Goal: Task Accomplishment & Management: Use online tool/utility

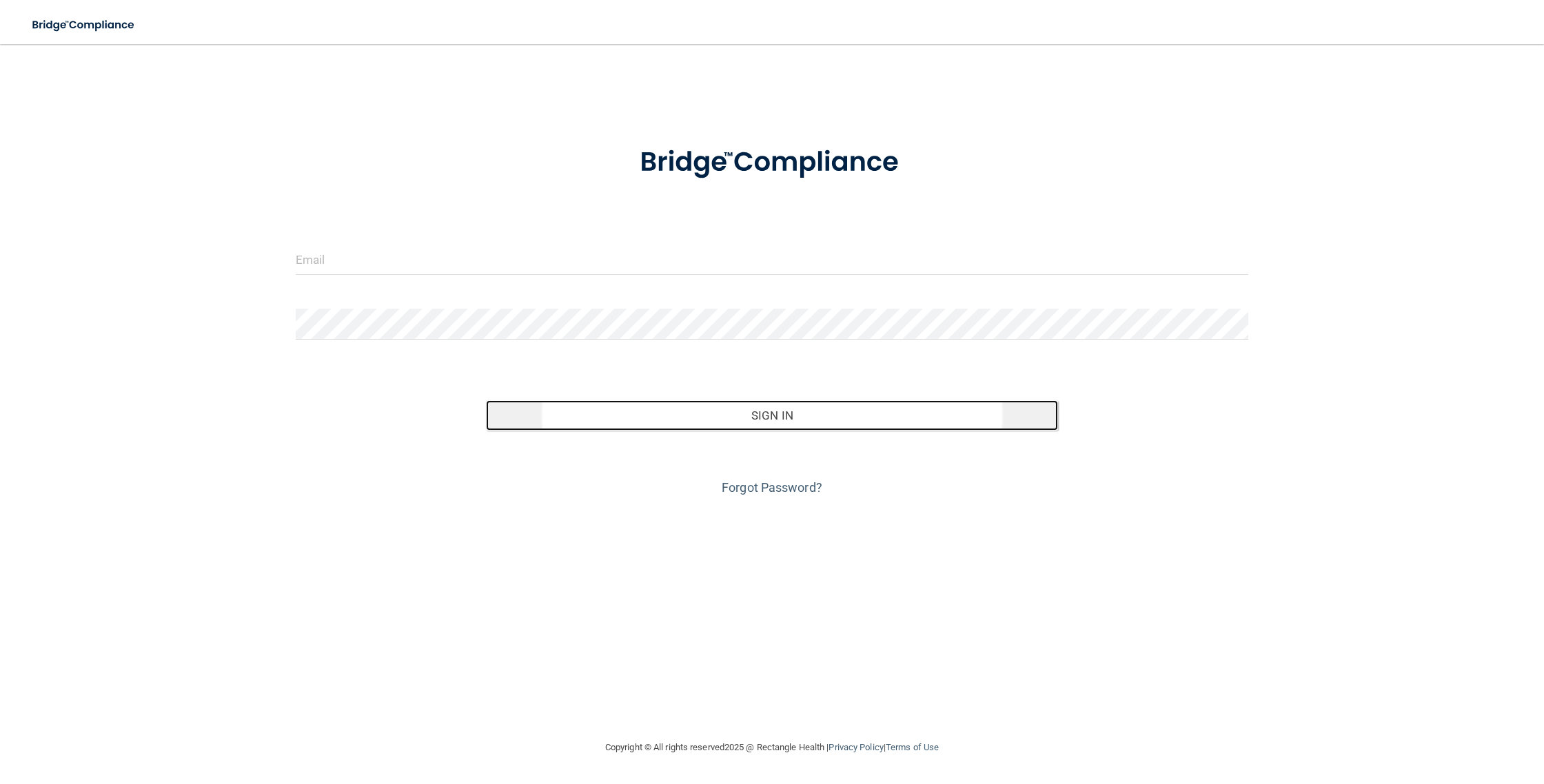
click at [730, 417] on button "Sign In" at bounding box center [771, 416] width 572 height 30
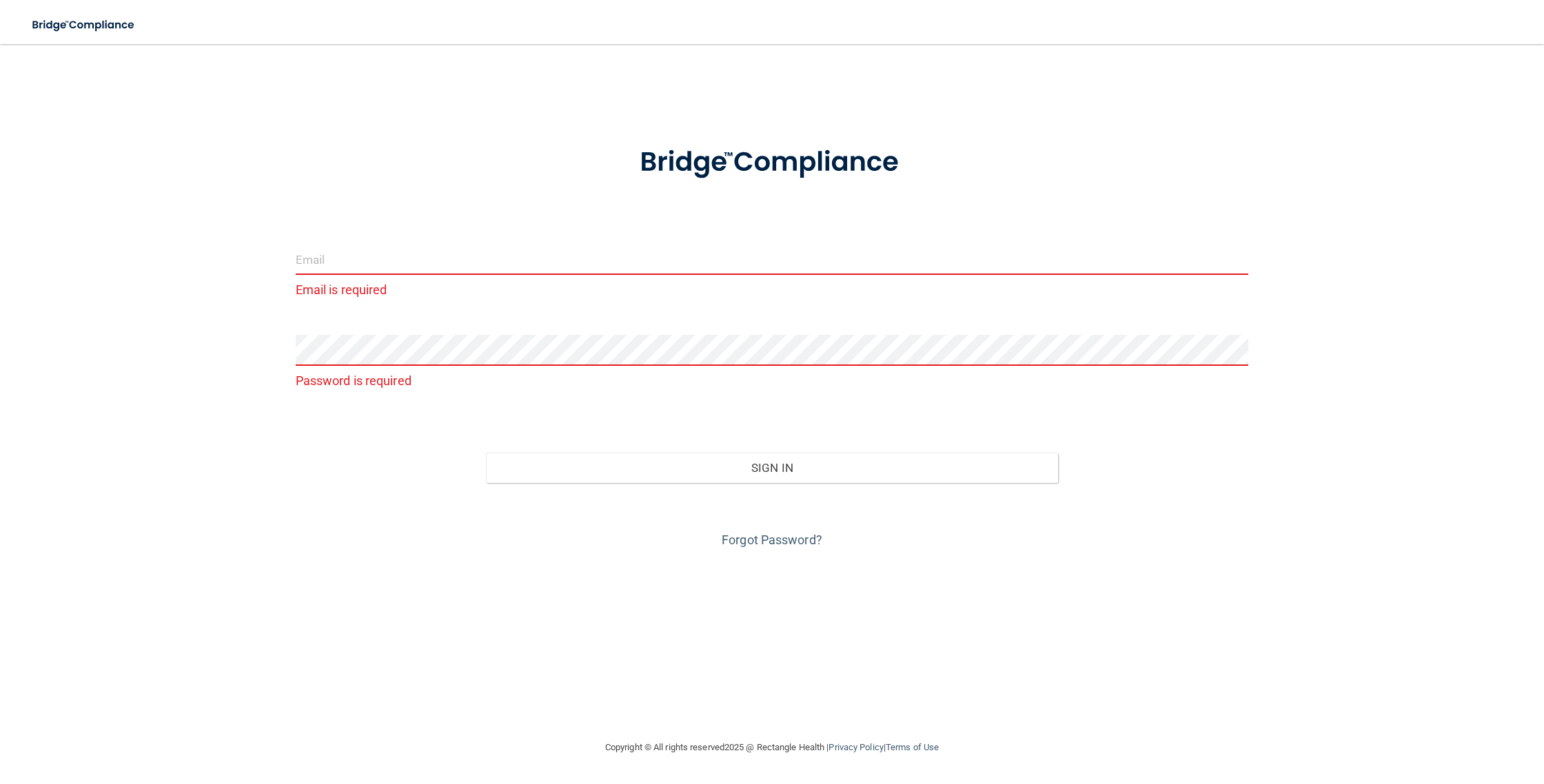
click at [374, 256] on input "email" at bounding box center [772, 259] width 953 height 31
type input "[PERSON_NAME][EMAIL_ADDRESS][DOMAIN_NAME]"
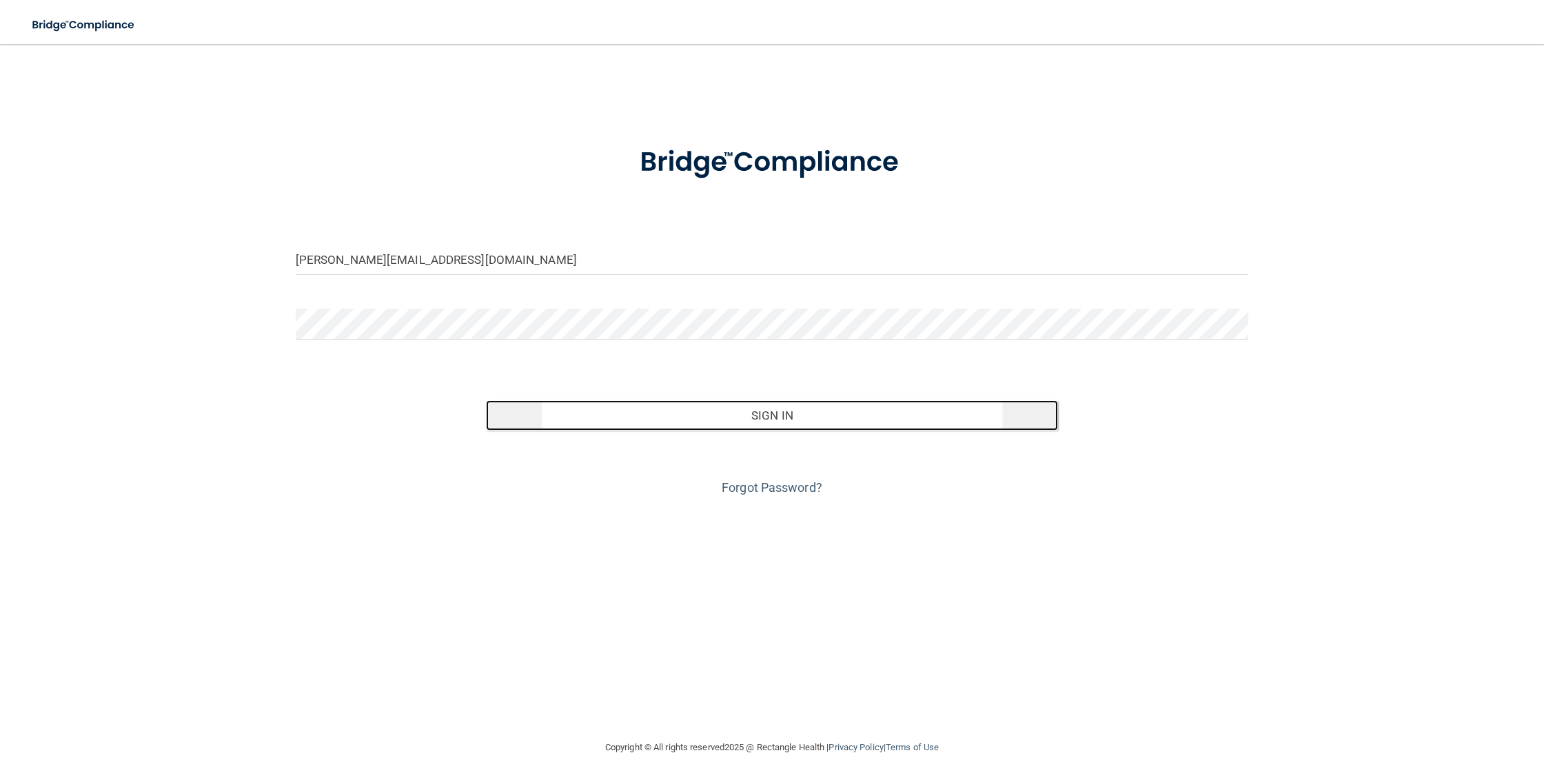
click at [725, 419] on button "Sign In" at bounding box center [771, 416] width 572 height 30
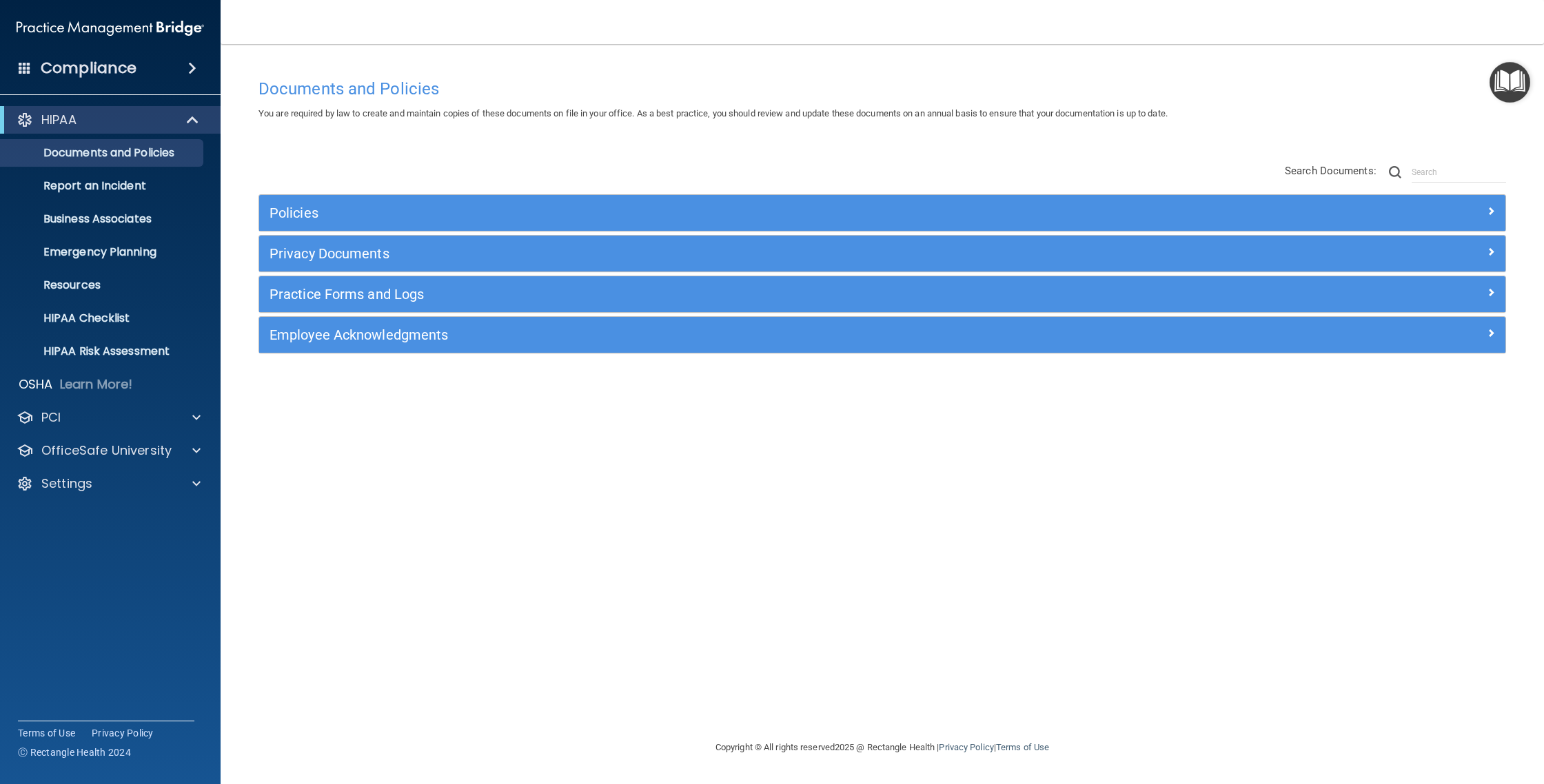
click at [161, 63] on div "Compliance" at bounding box center [110, 67] width 221 height 30
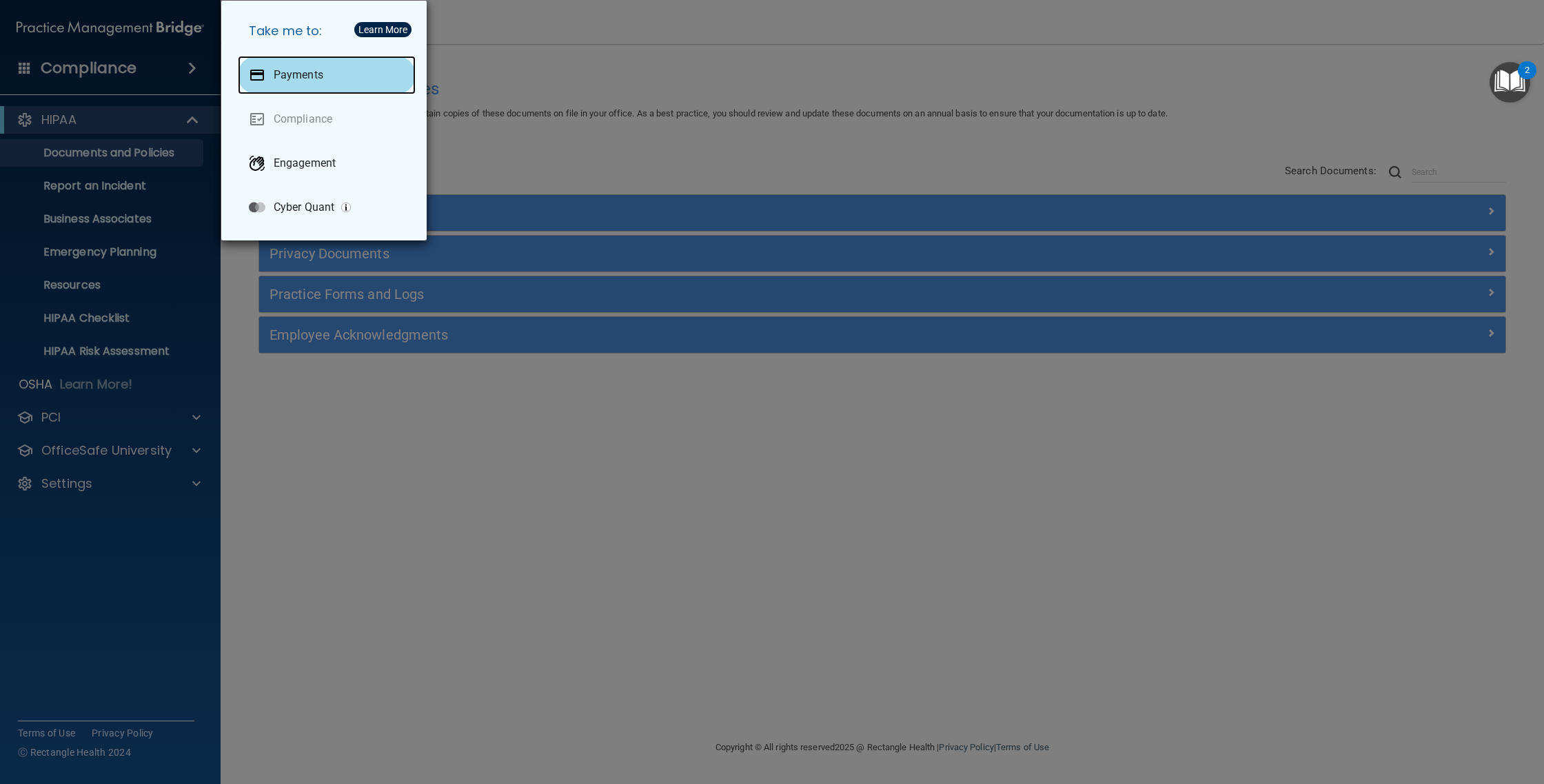
click at [295, 70] on p "Payments" at bounding box center [298, 75] width 50 height 14
drag, startPoint x: 366, startPoint y: 387, endPoint x: 241, endPoint y: 361, distance: 127.7
click at [366, 387] on div "Take me to: Payments Compliance Engagement Cyber Quant" at bounding box center [772, 392] width 1544 height 784
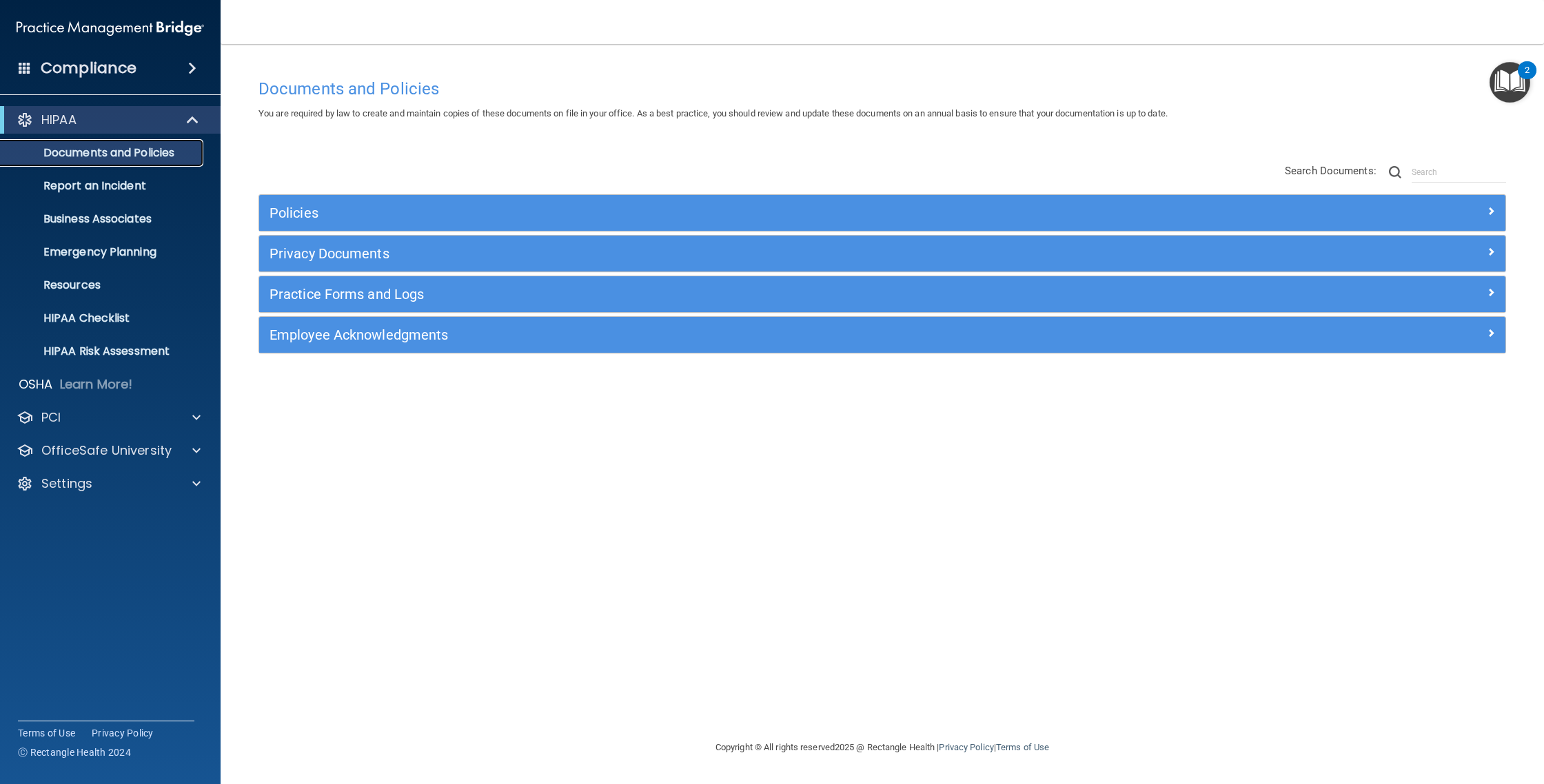
click at [123, 156] on p "Documents and Policies" at bounding box center [103, 152] width 188 height 14
click at [104, 184] on p "Report an Incident" at bounding box center [103, 186] width 188 height 14
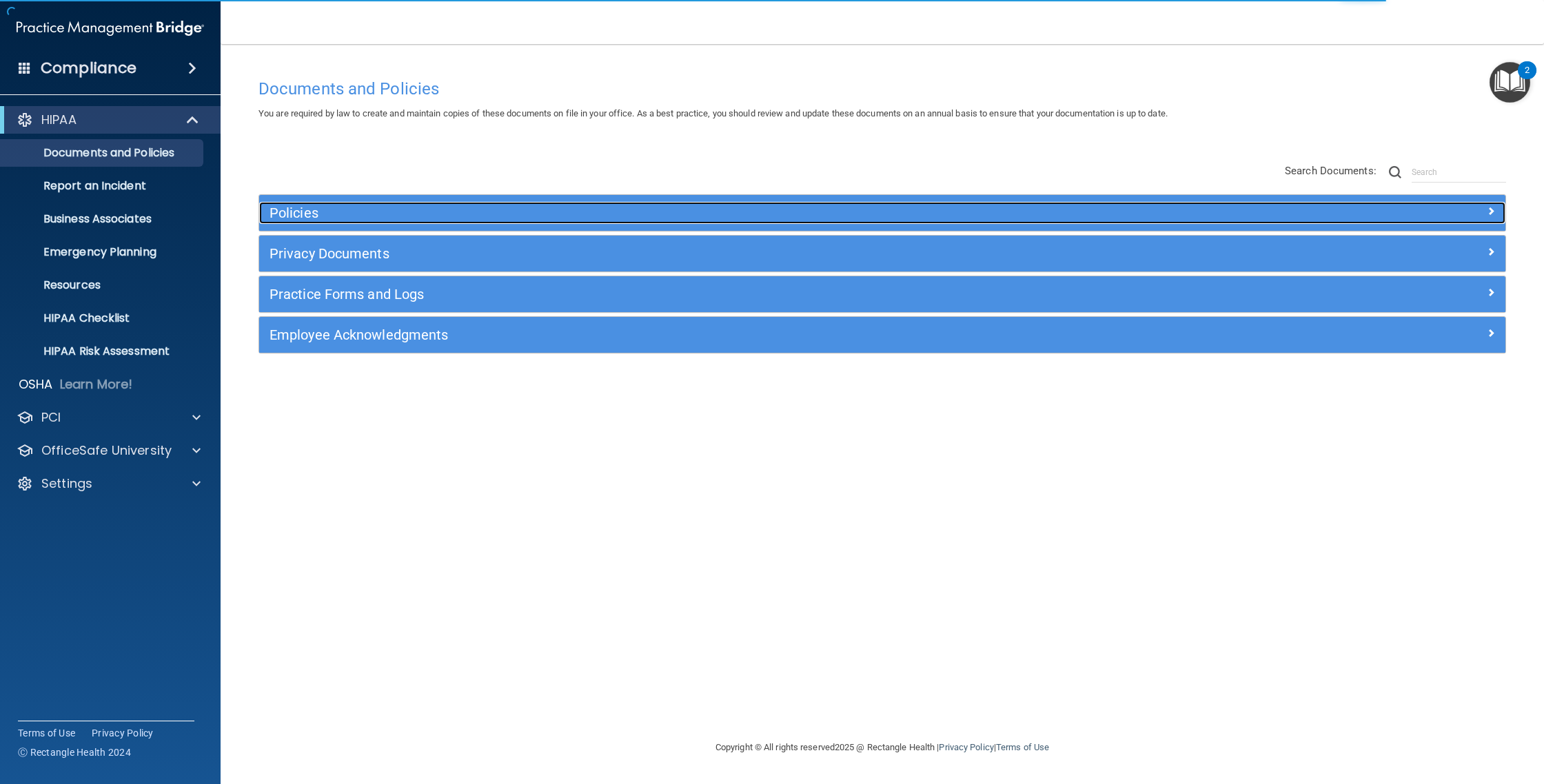
click at [344, 213] on h5 "Policies" at bounding box center [727, 212] width 914 height 15
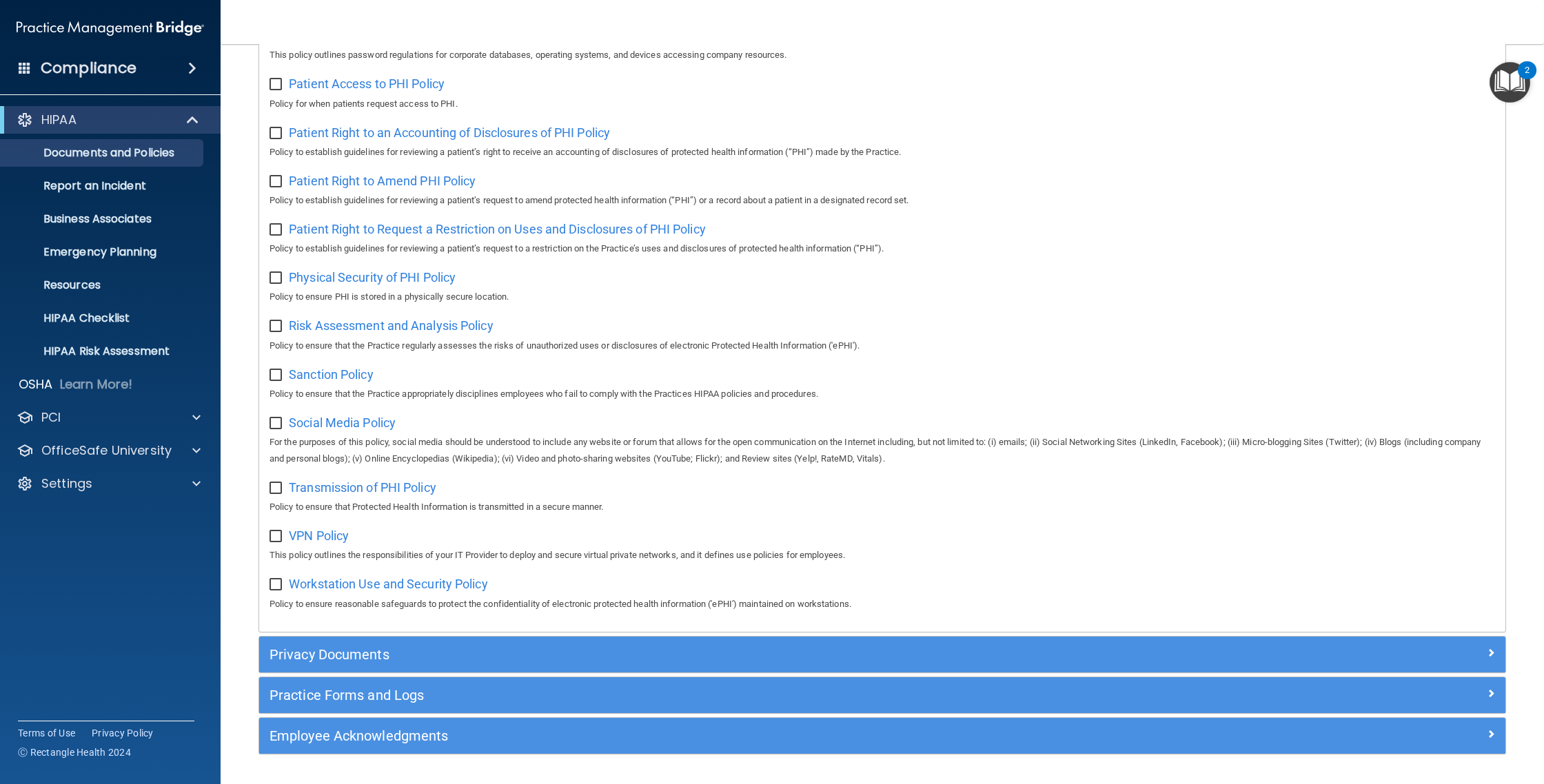
scroll to position [742, 0]
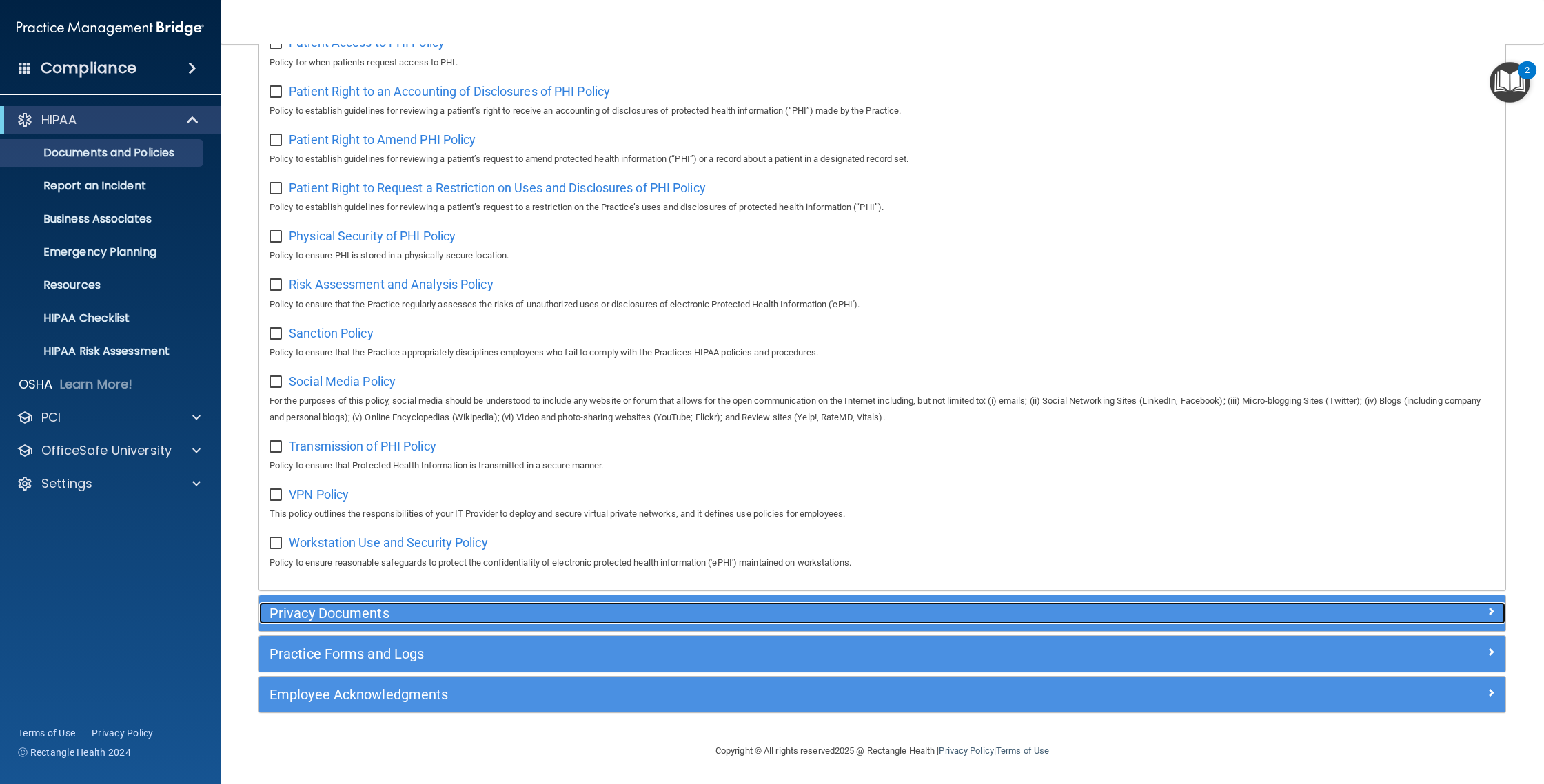
click at [355, 611] on h5 "Privacy Documents" at bounding box center [727, 613] width 914 height 15
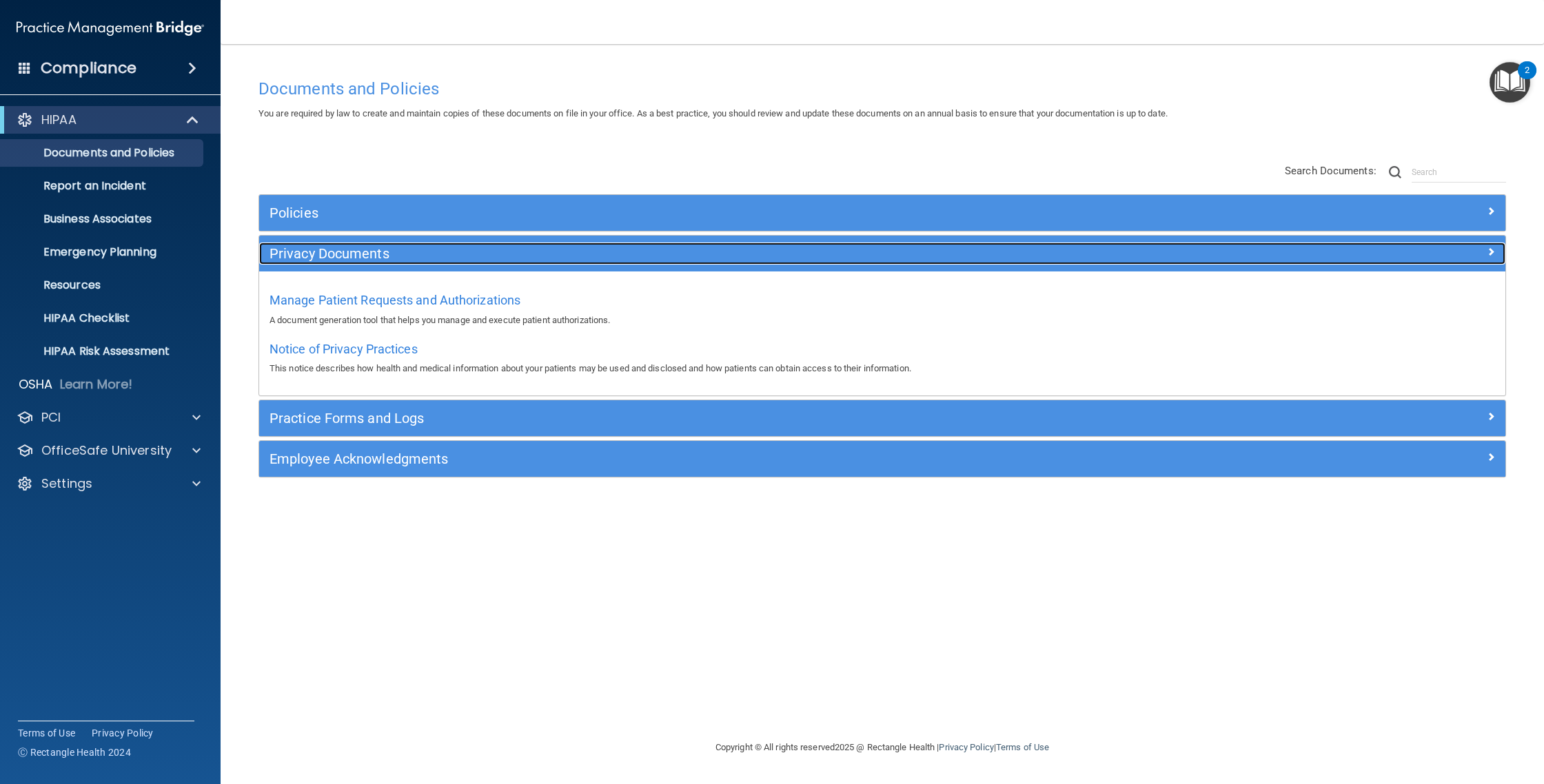
scroll to position [0, 0]
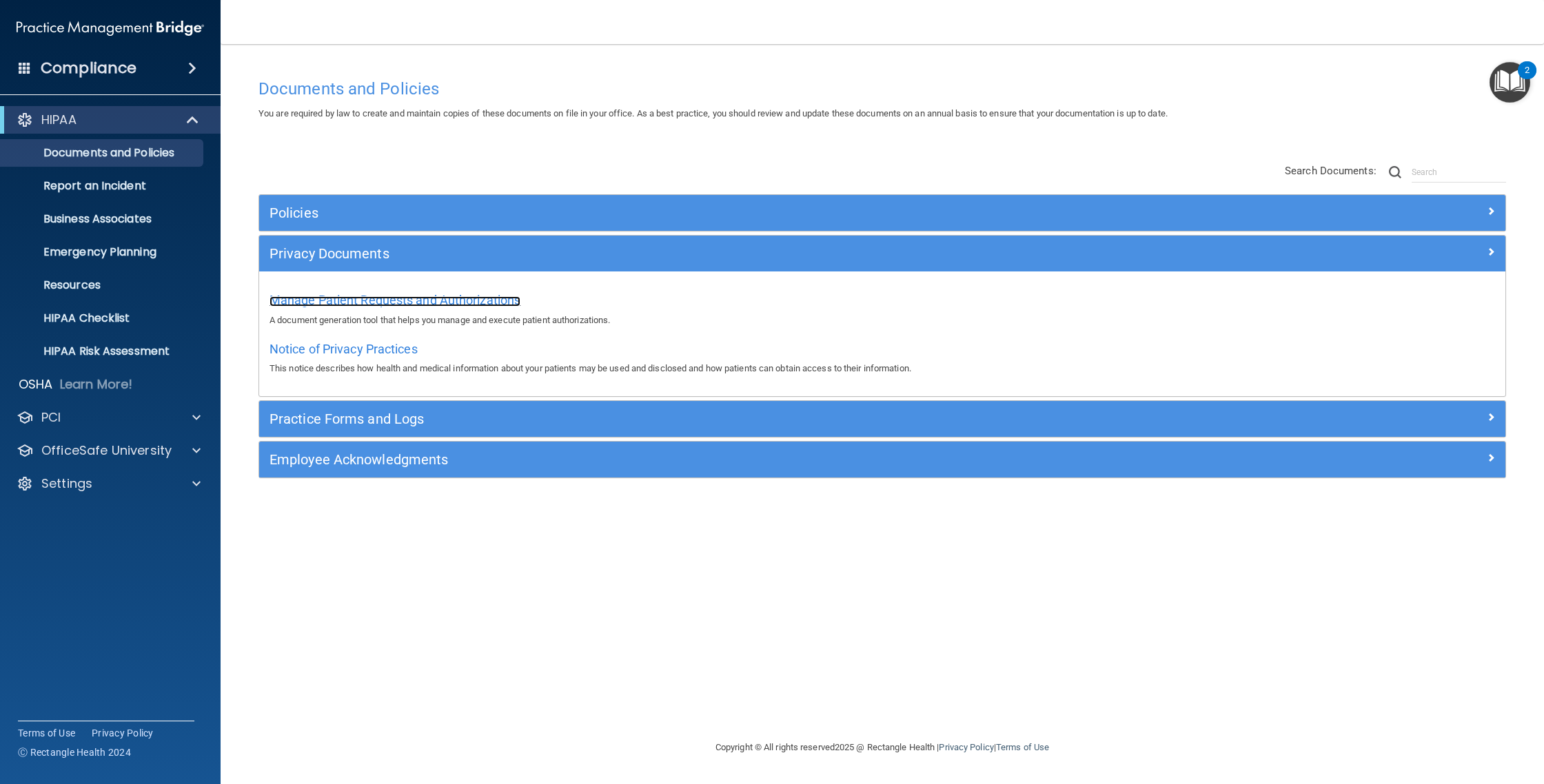
click at [371, 305] on span "Manage Patient Requests and Authorizations" at bounding box center [395, 300] width 251 height 15
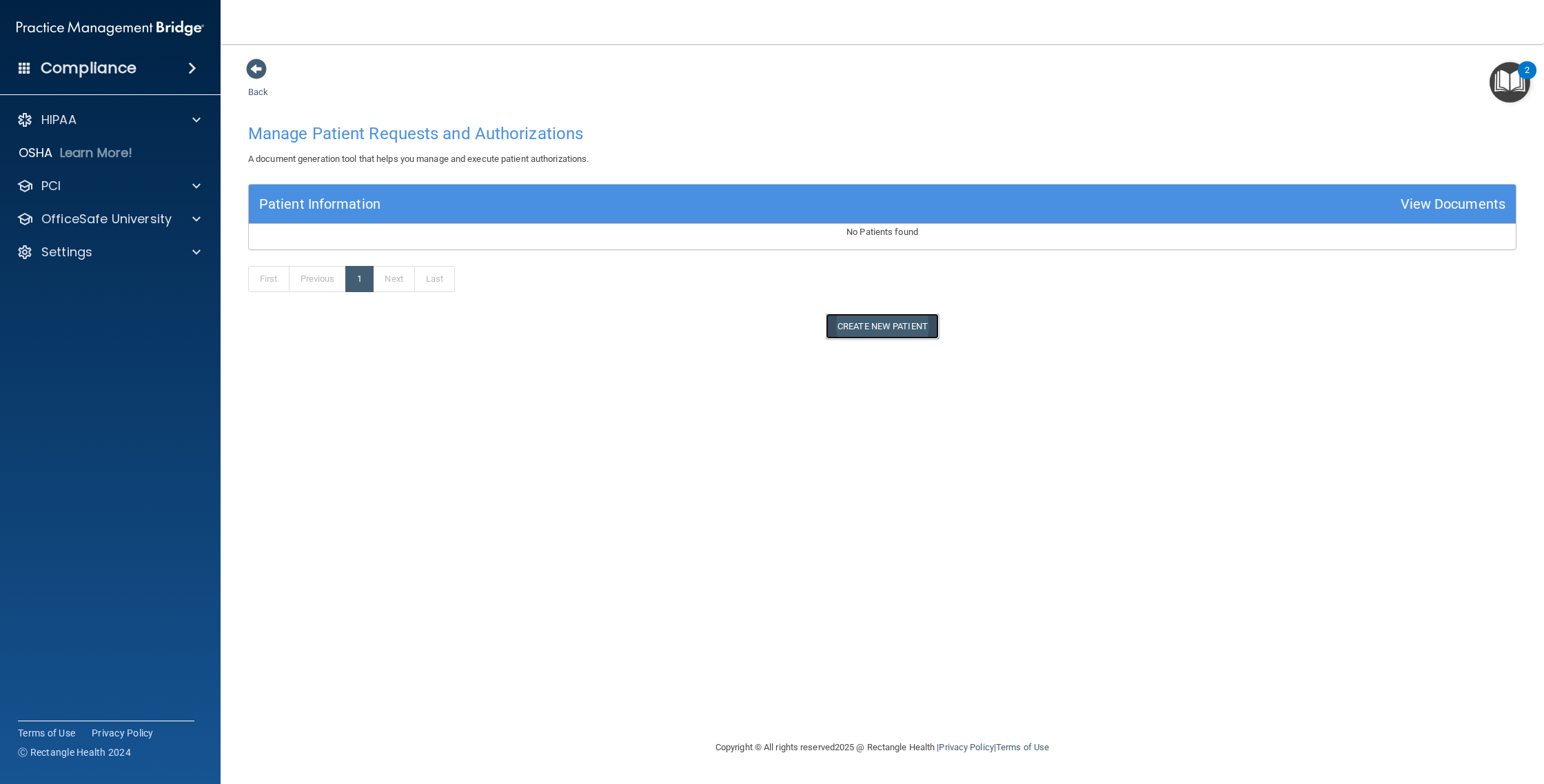
click at [893, 328] on button "Create New Patient" at bounding box center [882, 327] width 113 height 26
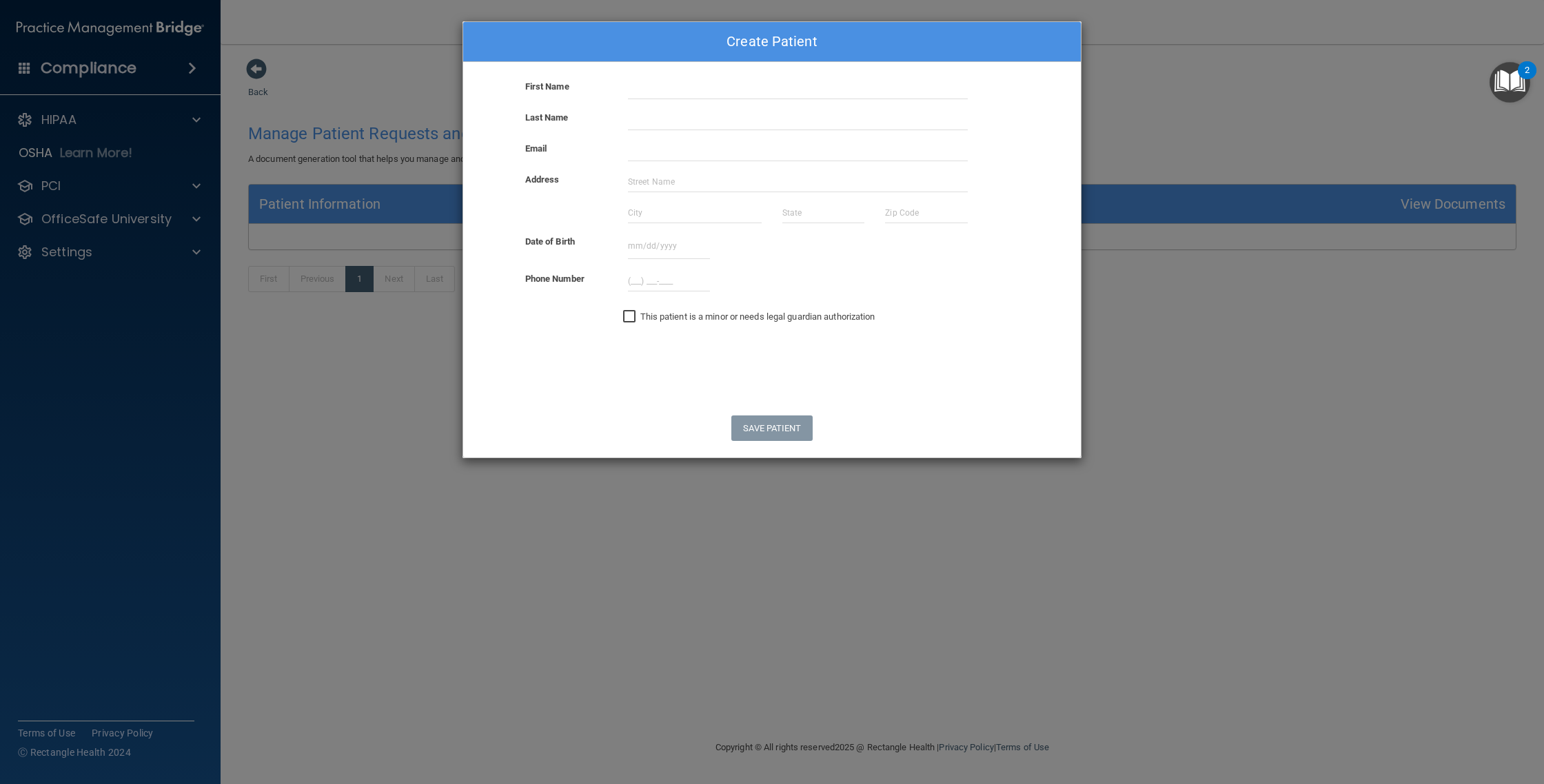
click at [1231, 372] on div "Create Patient First Name Last Name Email Address Date of Birth September 2025 …" at bounding box center [772, 392] width 1544 height 784
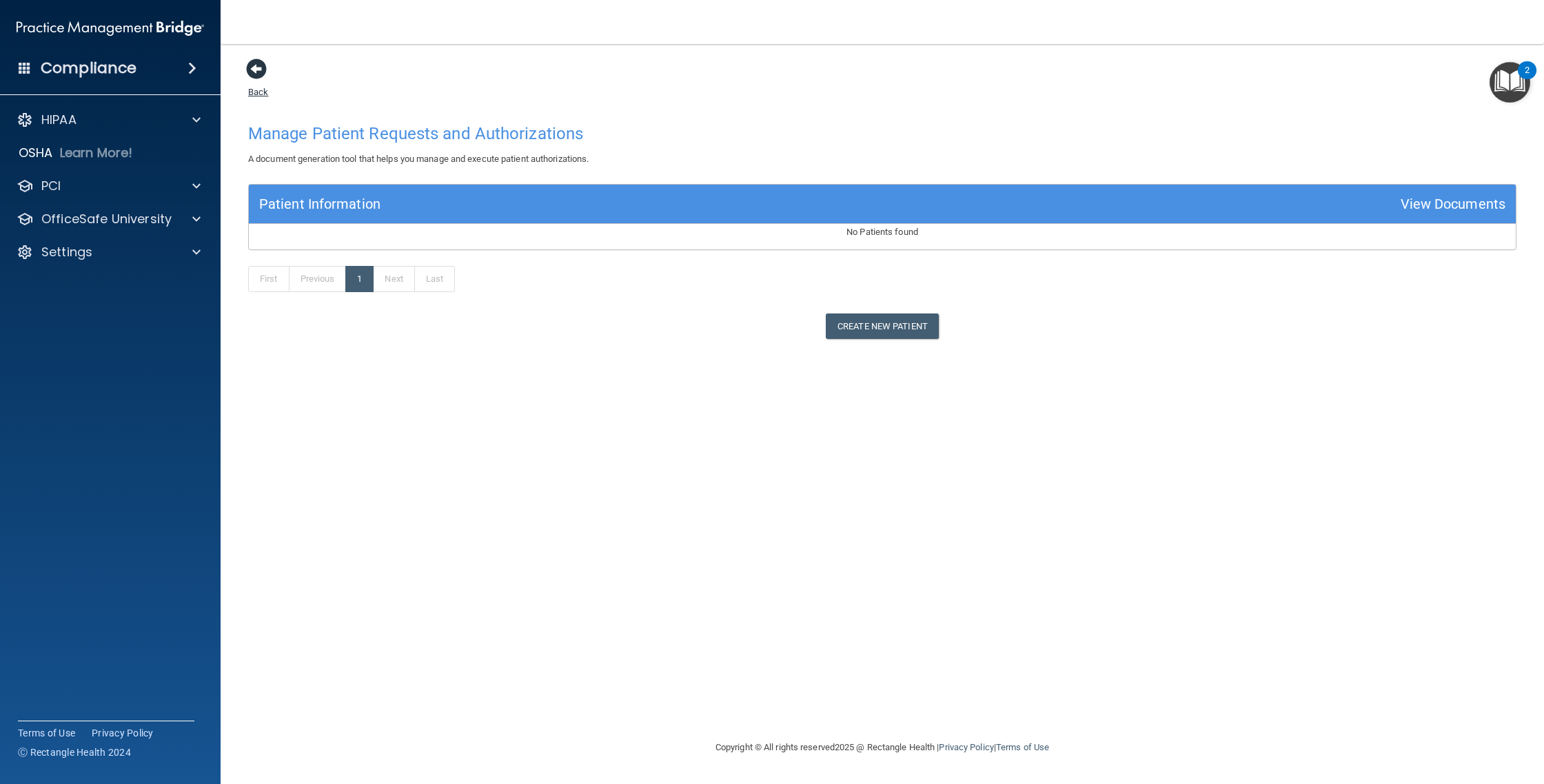
click at [256, 72] on span at bounding box center [256, 68] width 20 height 20
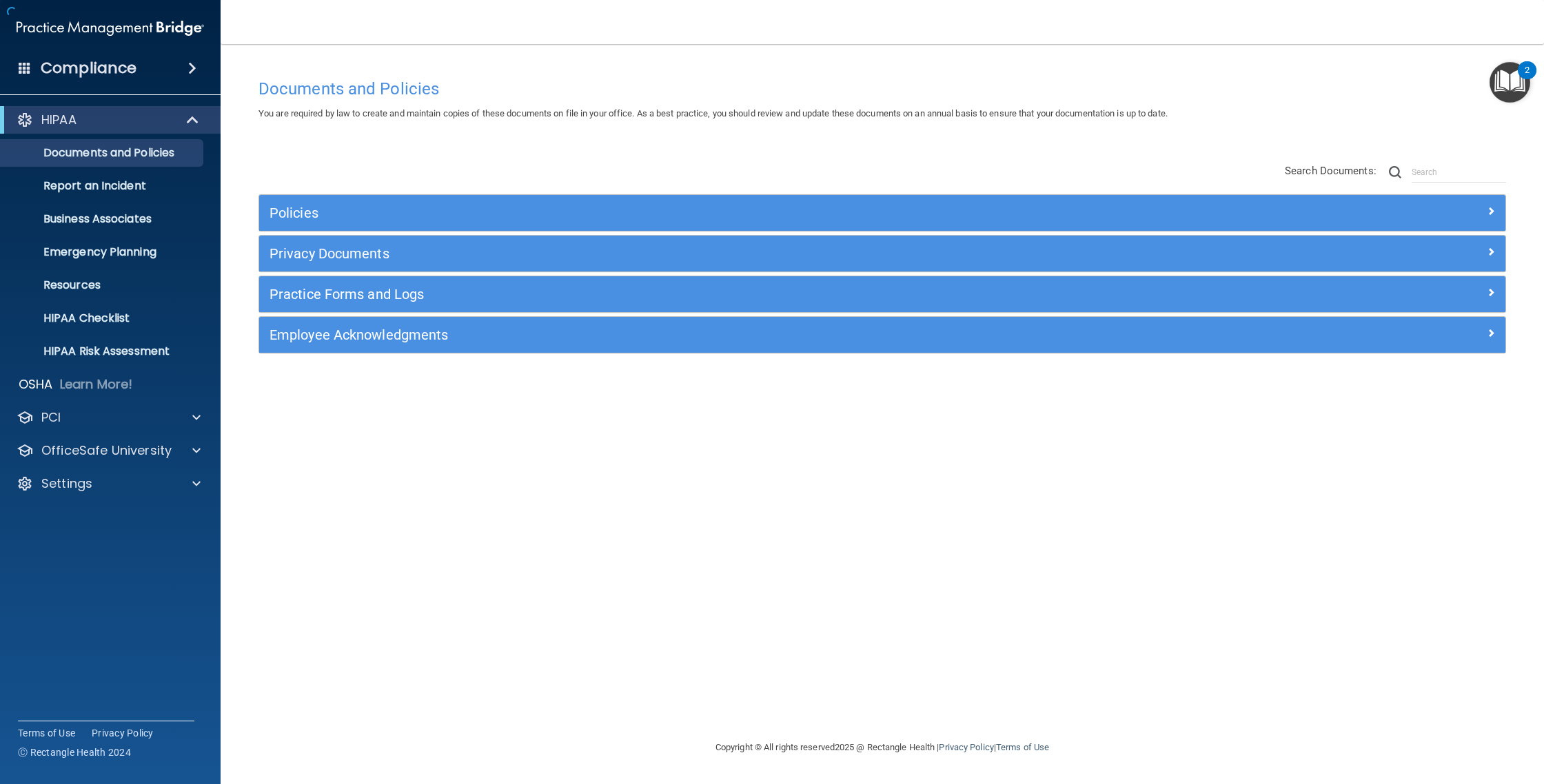
click at [257, 72] on div "Documents and Policies" at bounding box center [882, 89] width 1268 height 34
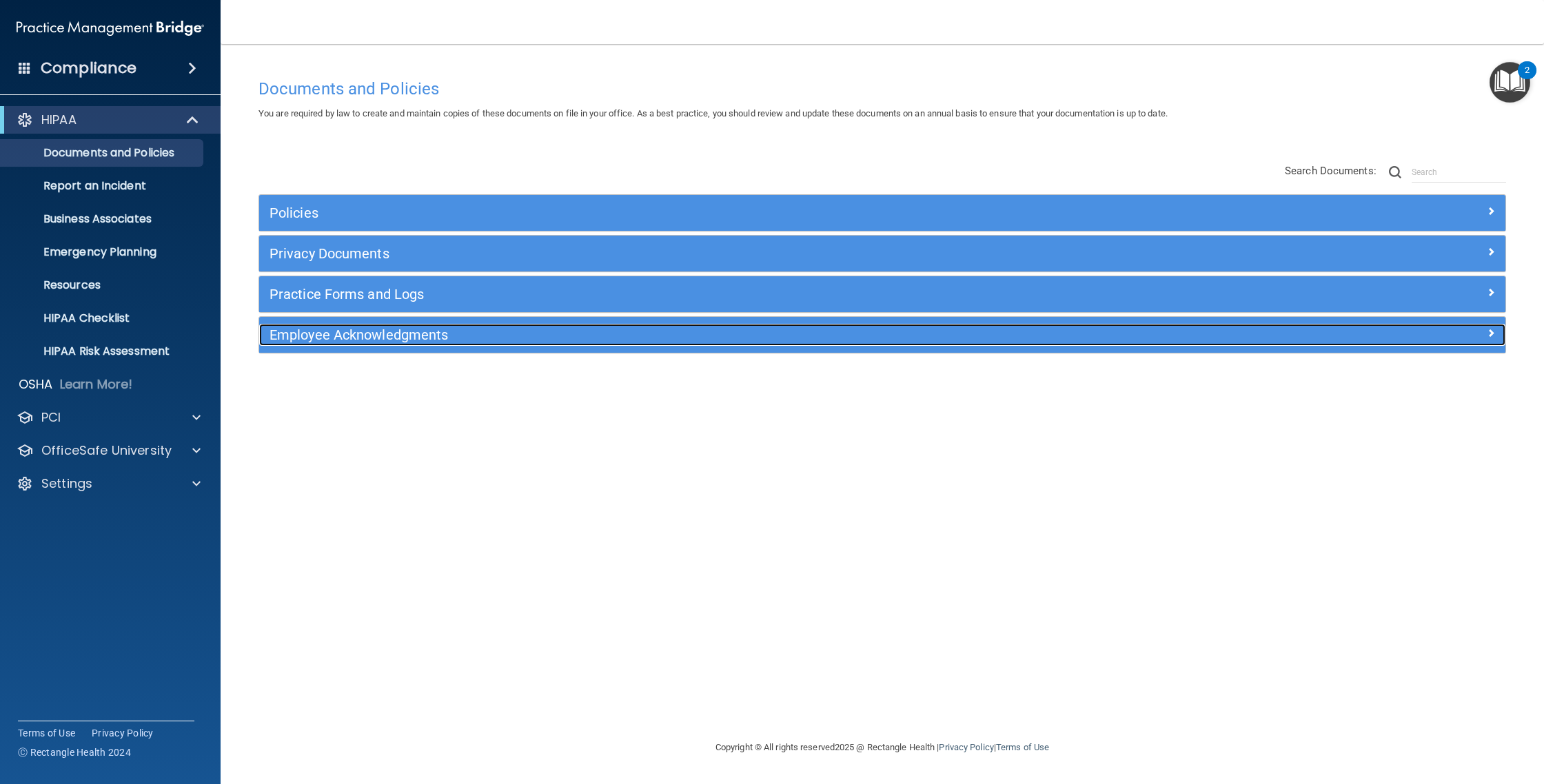
click at [397, 345] on div "Employee Acknowledgments" at bounding box center [727, 335] width 935 height 22
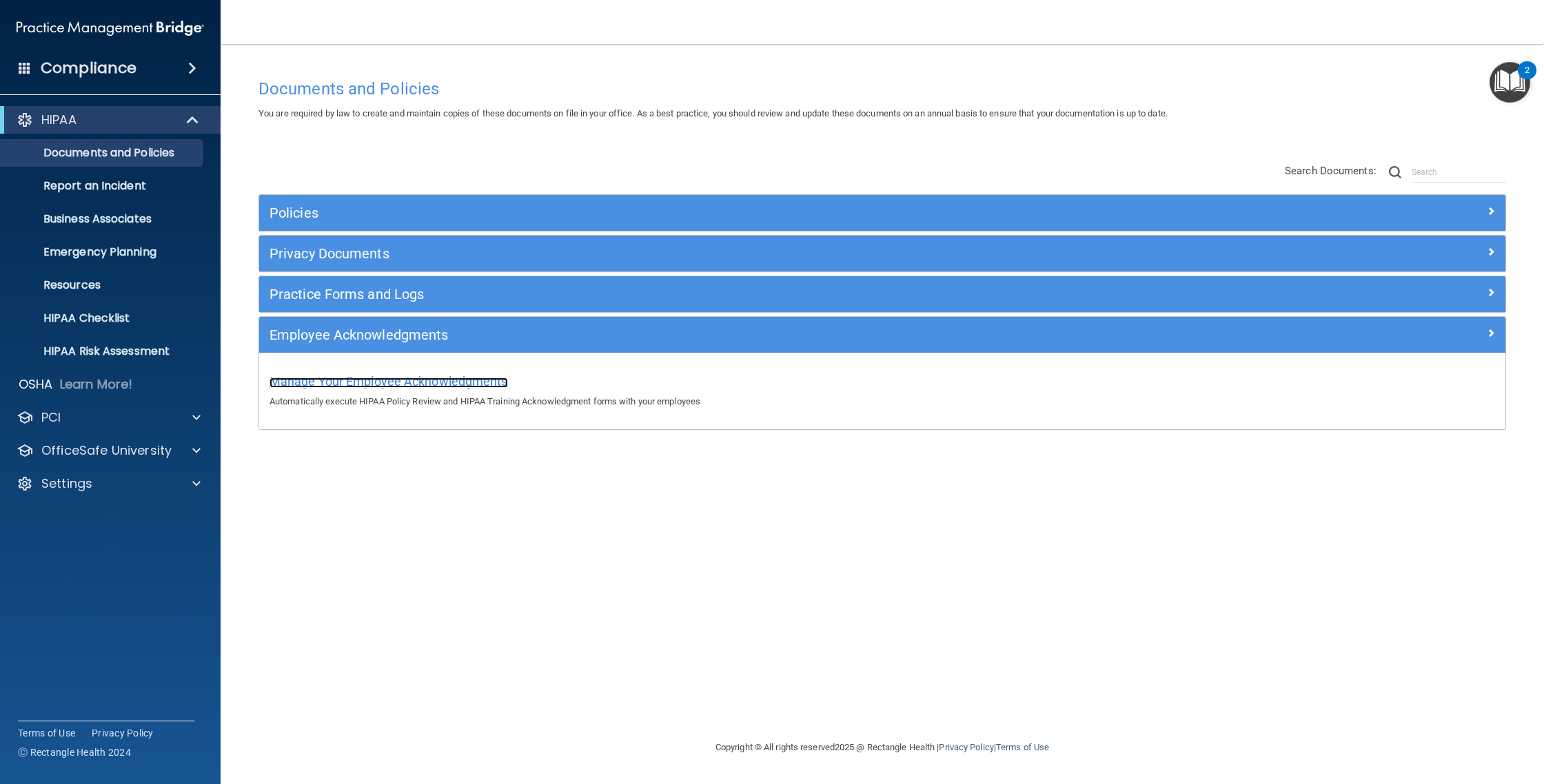
click at [409, 383] on span "Manage Your Employee Acknowledgments" at bounding box center [389, 381] width 238 height 15
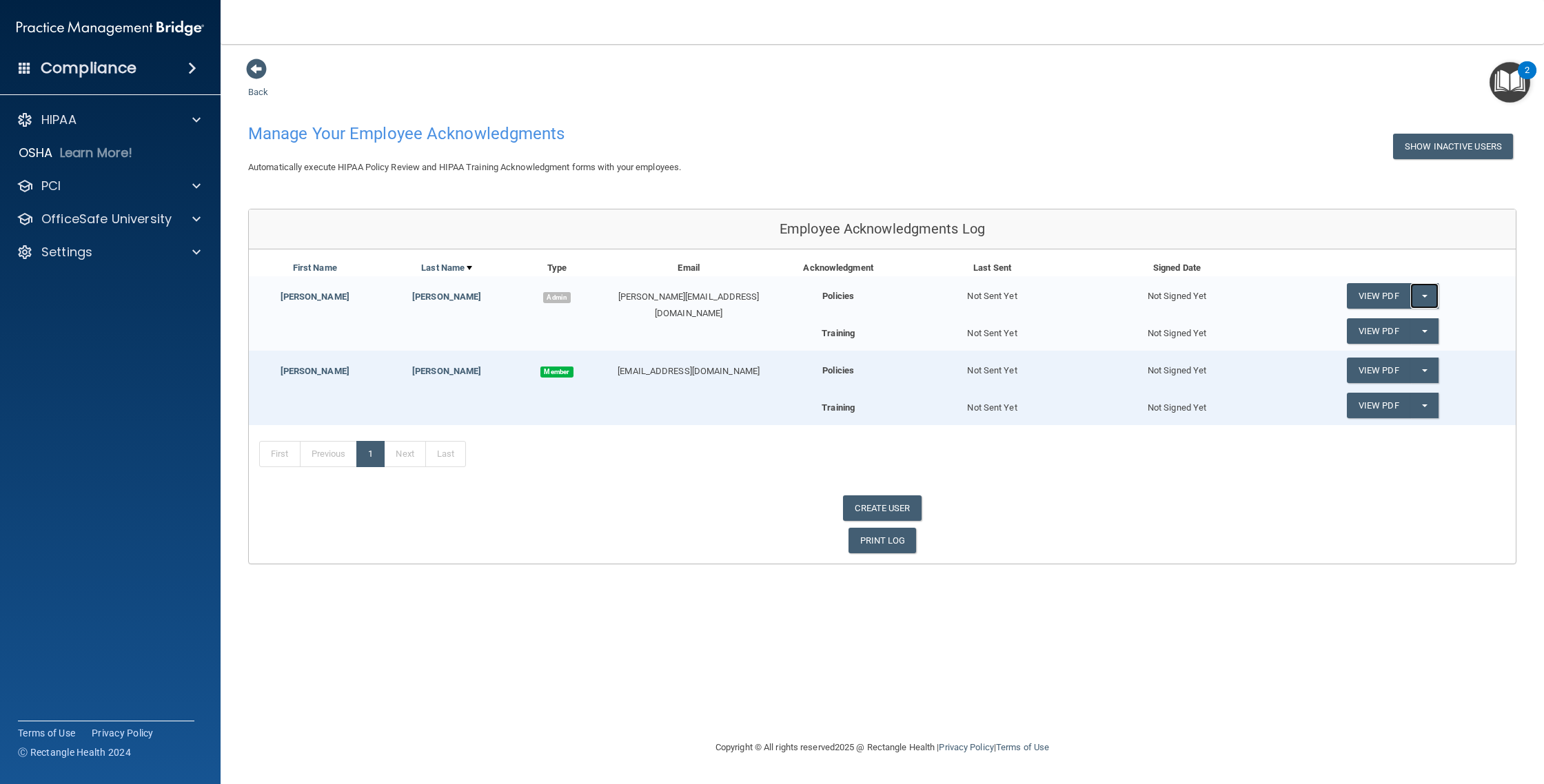
click at [1410, 288] on button "Split button!" at bounding box center [1424, 296] width 29 height 26
click at [1301, 278] on div "View PDF Split button! Send Acknowledgment" at bounding box center [1393, 296] width 246 height 40
click at [1371, 330] on link "View PDF" at bounding box center [1378, 332] width 64 height 26
click at [259, 67] on span at bounding box center [256, 68] width 20 height 20
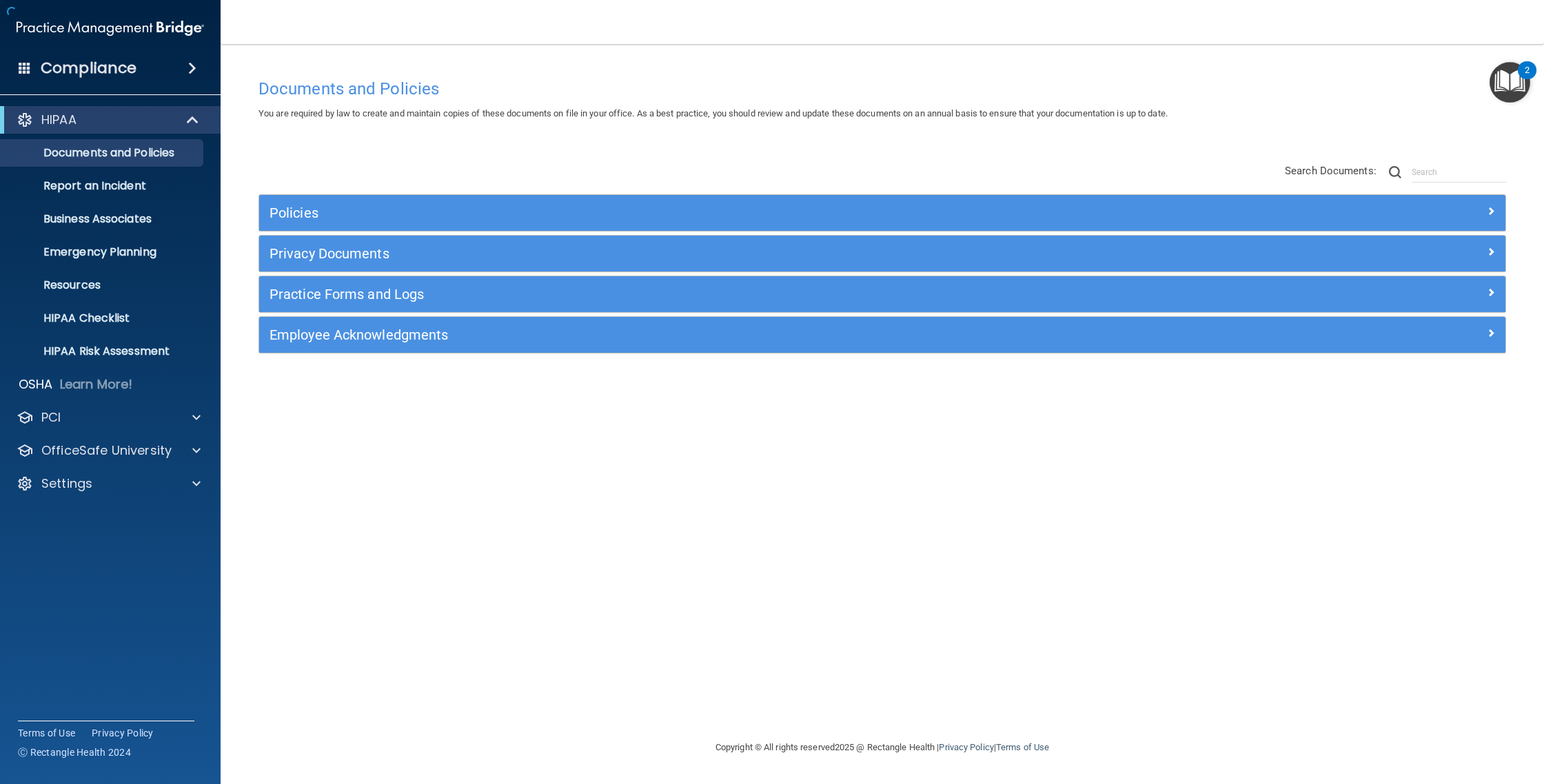
click at [254, 68] on div "Documents and Policies You are required by law to create and maintain copies of…" at bounding box center [882, 392] width 1268 height 668
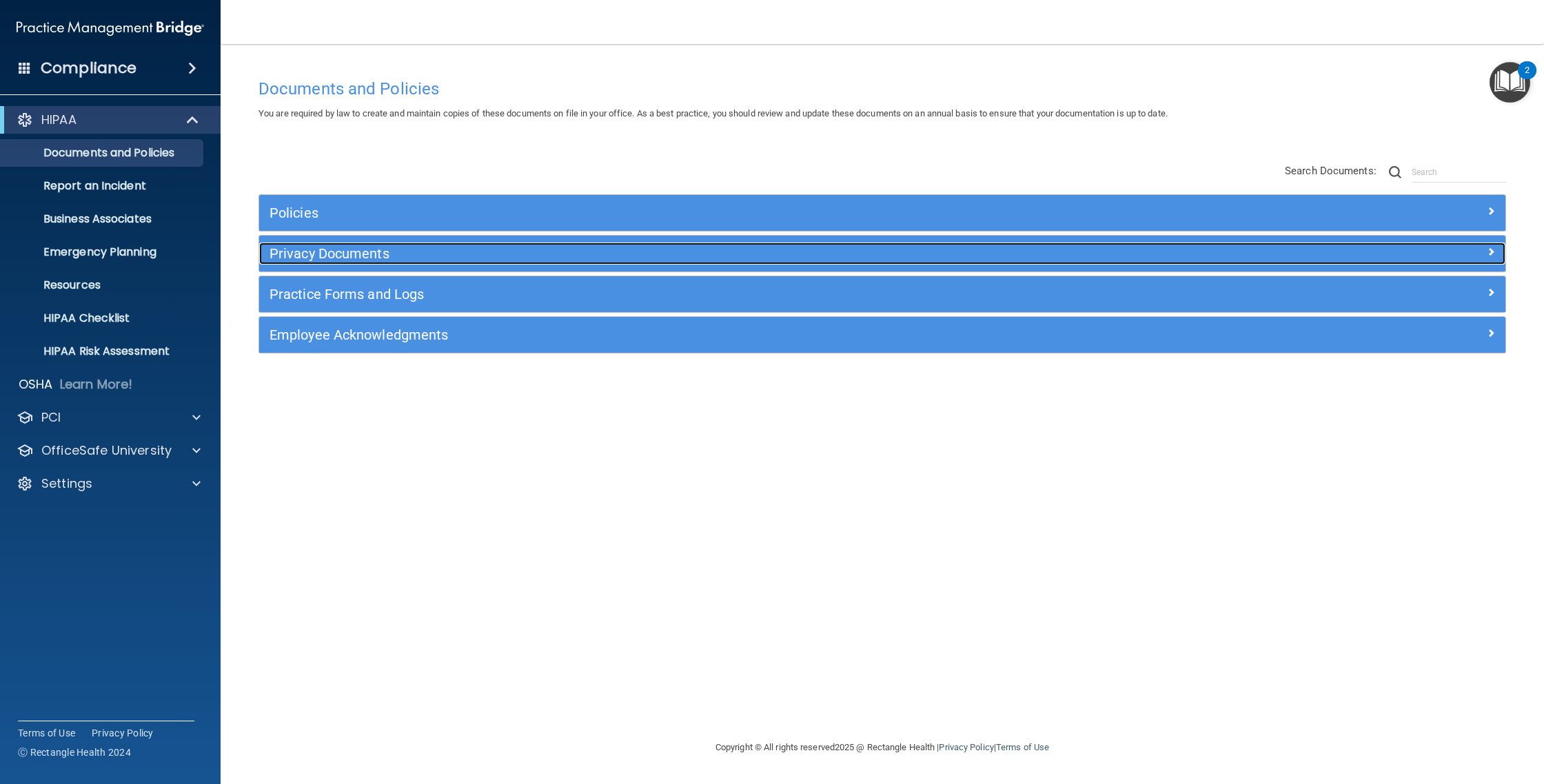
click at [353, 255] on h5 "Privacy Documents" at bounding box center [727, 253] width 914 height 15
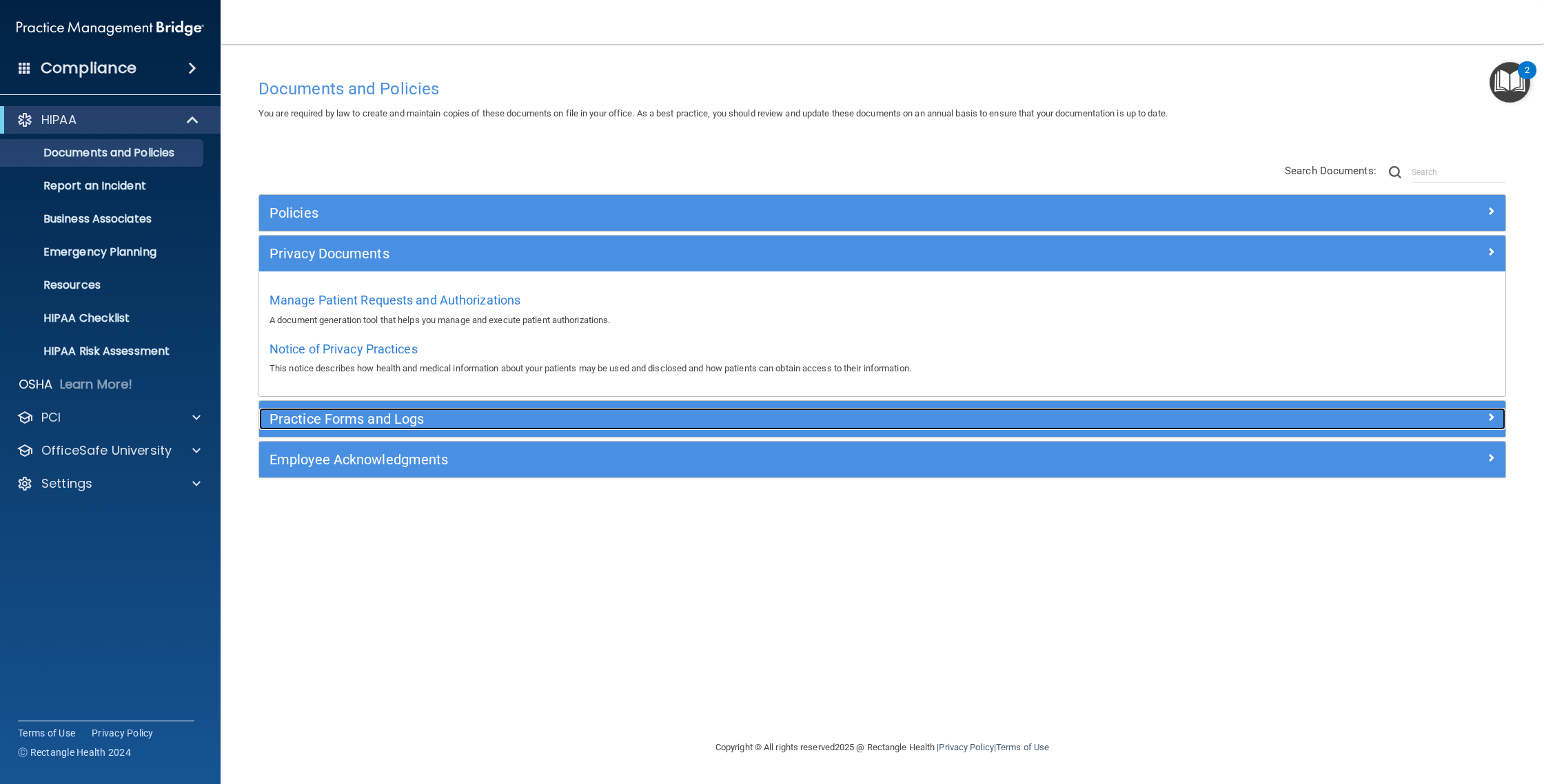
click at [357, 421] on h5 "Practice Forms and Logs" at bounding box center [727, 419] width 914 height 15
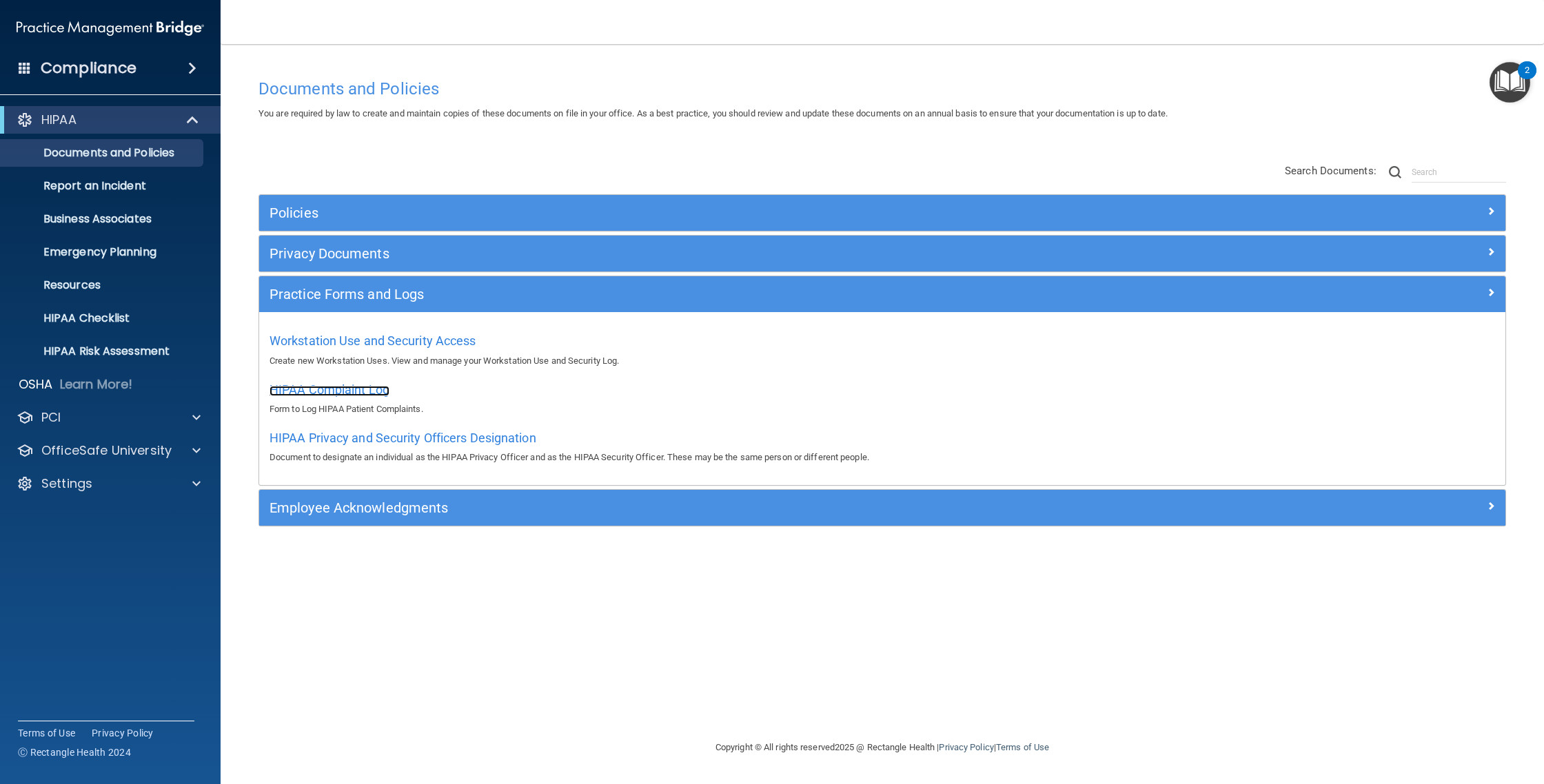
click at [330, 390] on span "HIPAA Complaint Log" at bounding box center [330, 390] width 120 height 15
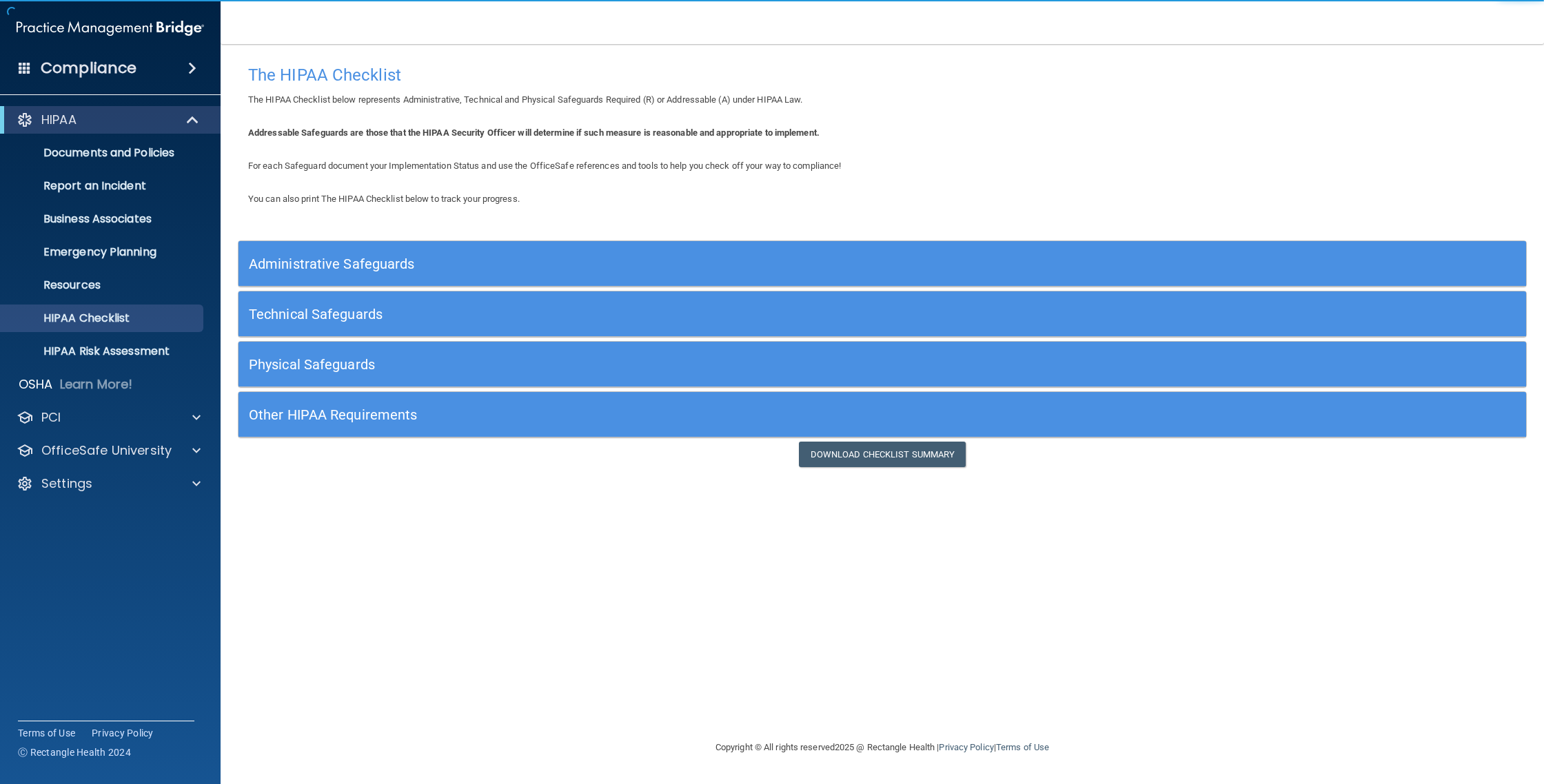
click at [360, 261] on h5 "Administrative Safeguards" at bounding box center [720, 264] width 945 height 15
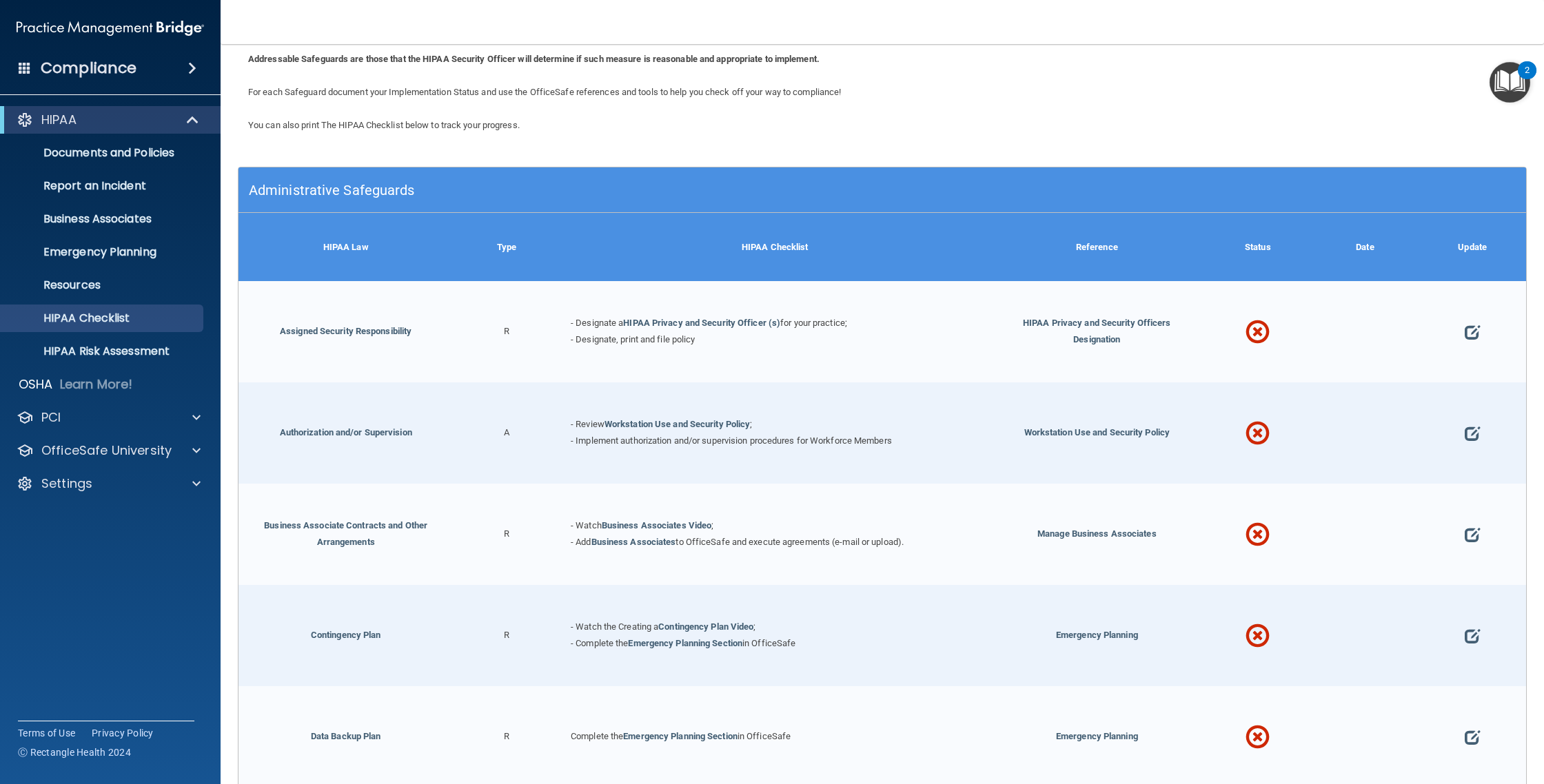
scroll to position [80, 0]
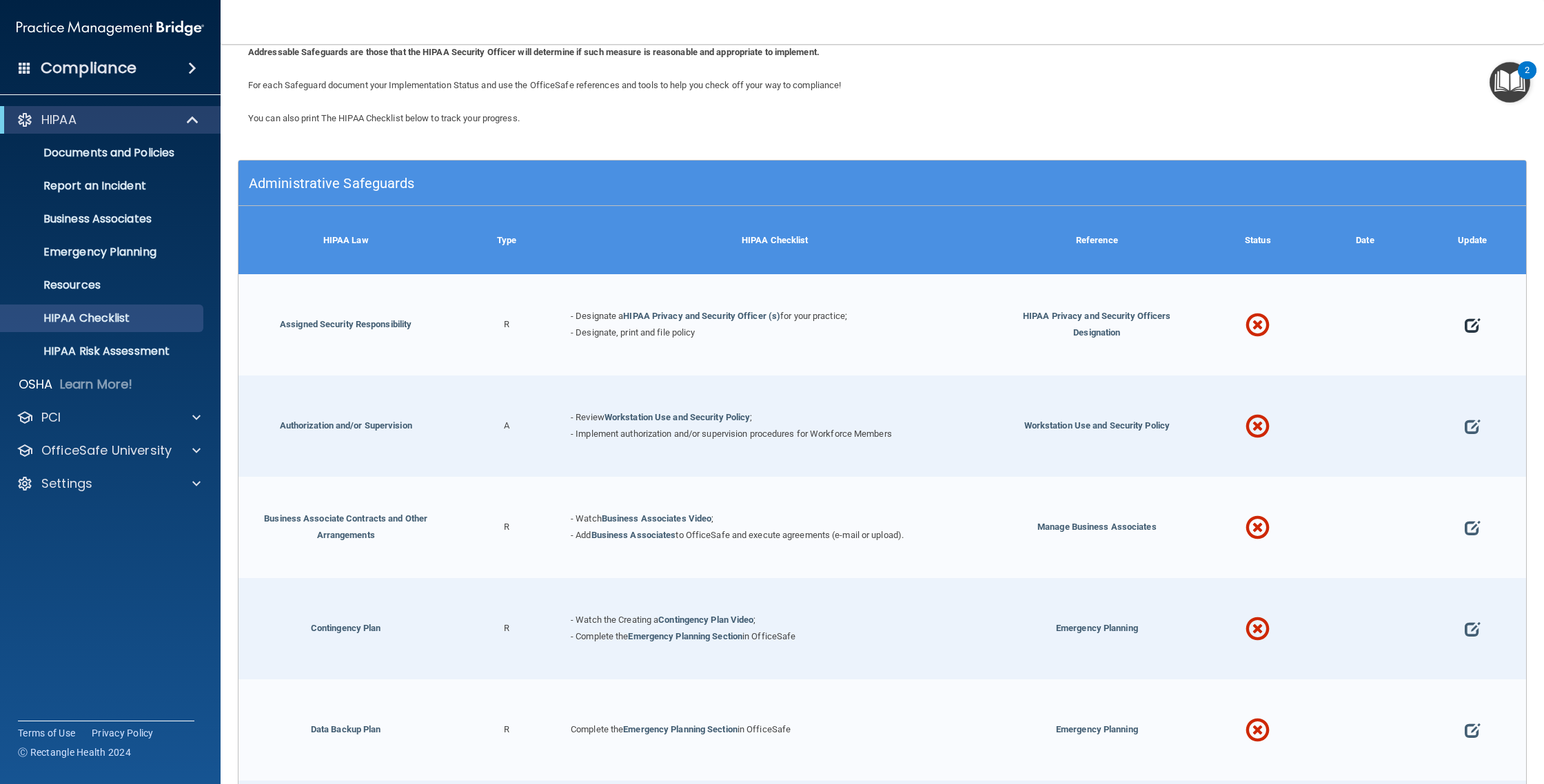
click at [1465, 324] on span at bounding box center [1472, 325] width 15 height 50
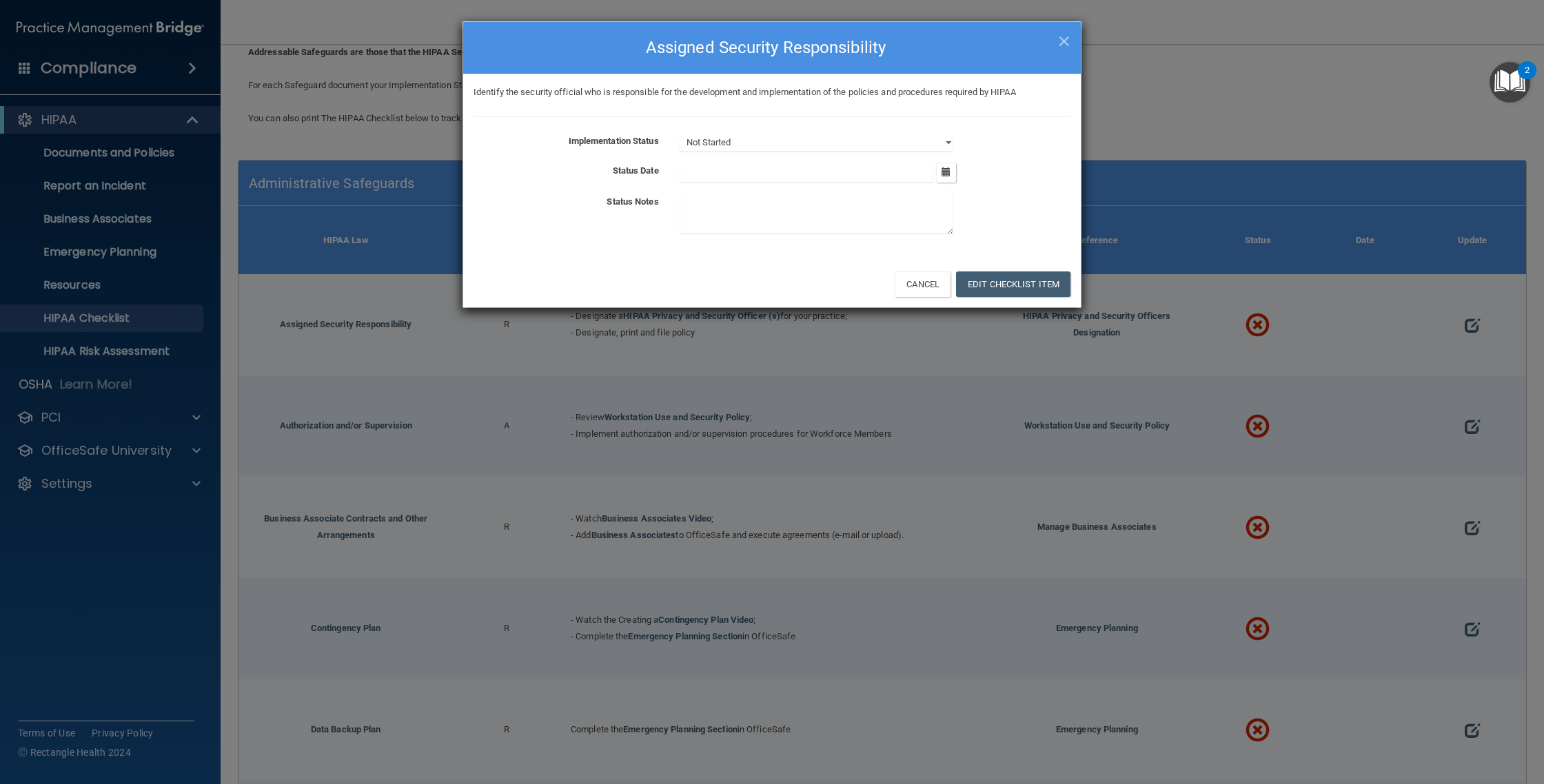
click at [802, 184] on div "Implementation Status Not Started In Progress Completed Status Date September 2…" at bounding box center [772, 187] width 597 height 107
click at [942, 173] on icon "button" at bounding box center [947, 172] width 9 height 9
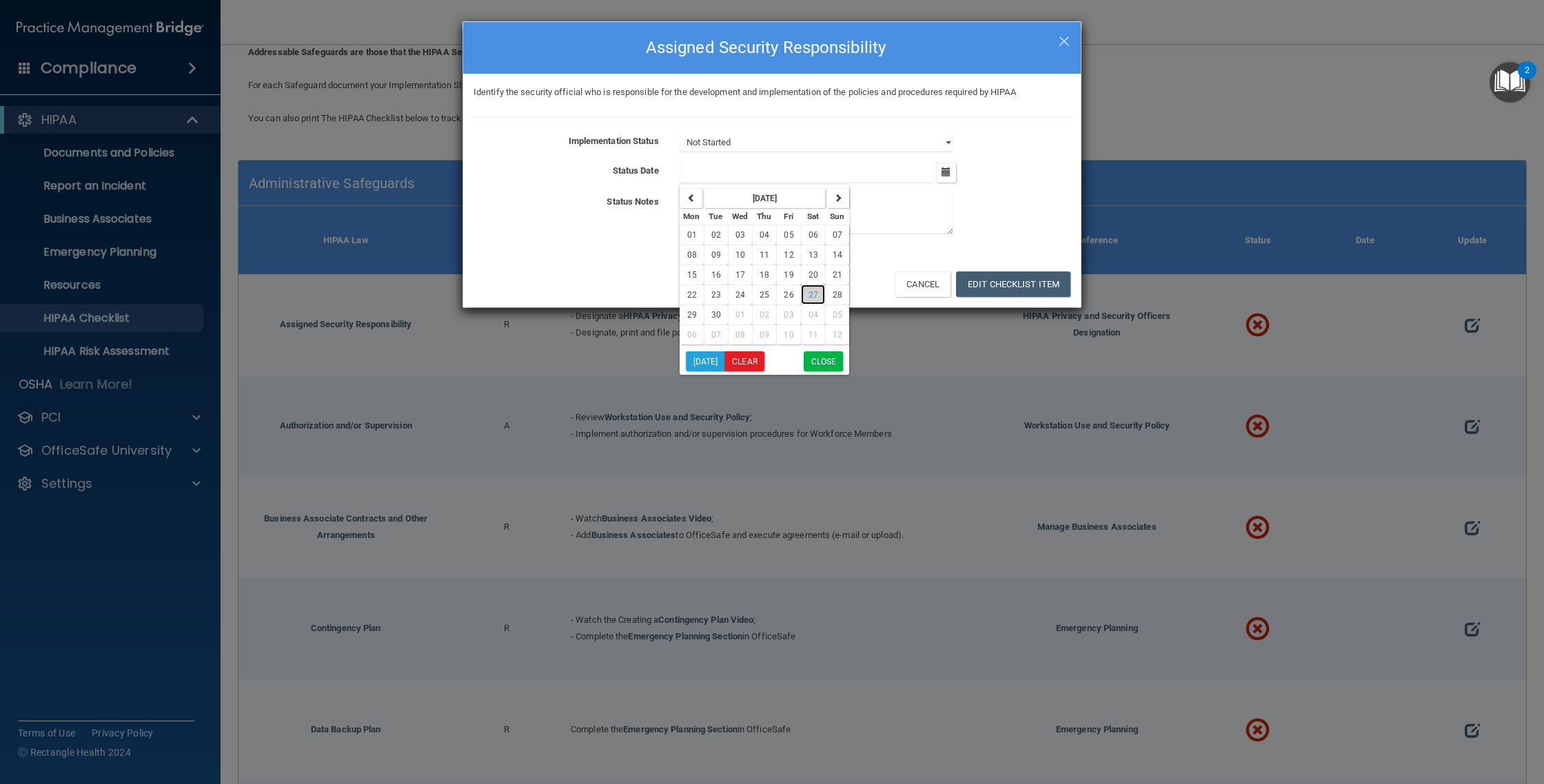
click at [819, 291] on button "27" at bounding box center [813, 295] width 24 height 20
type input "9/27/25"
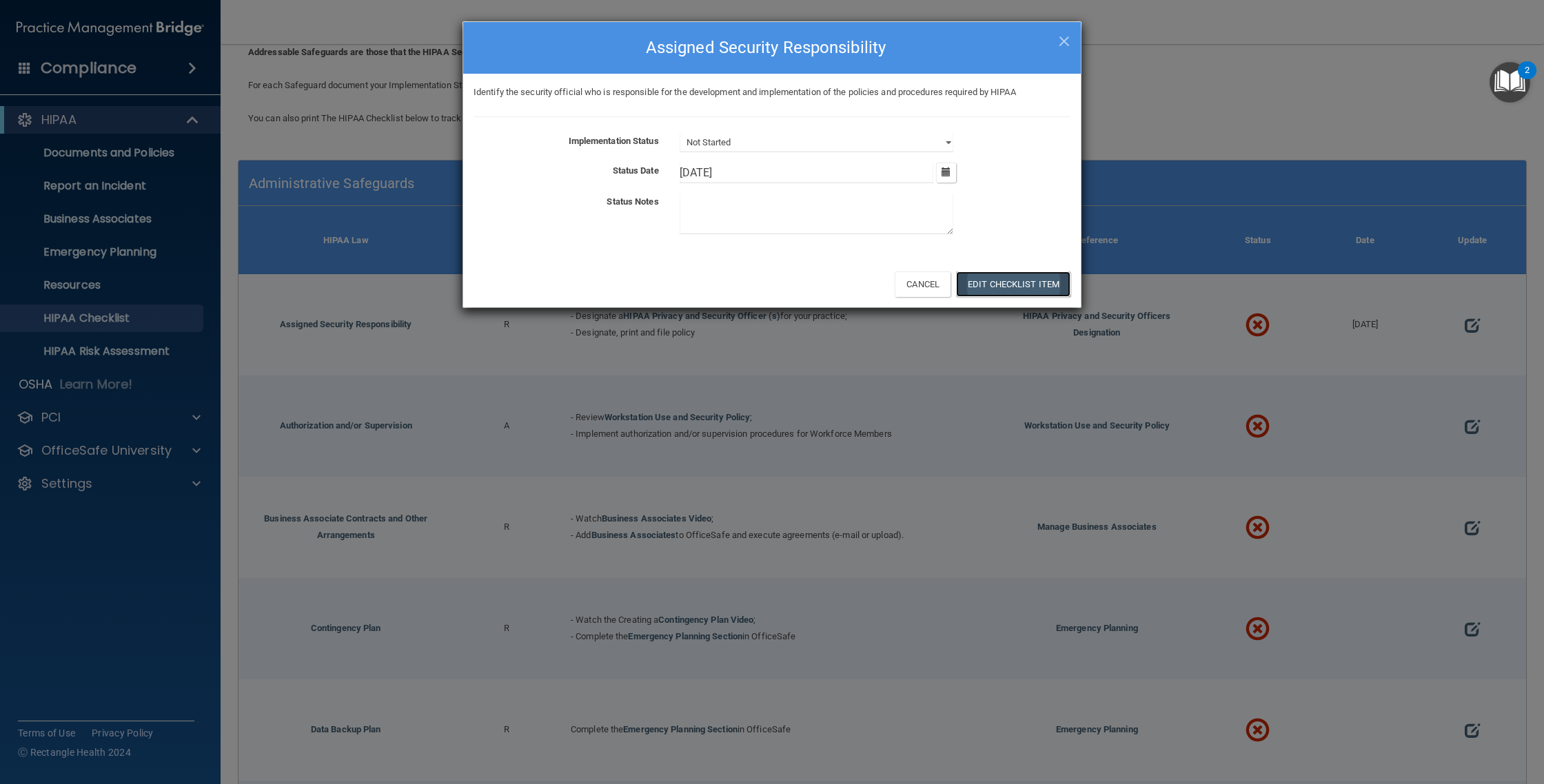
click at [1013, 280] on button "Edit Checklist Item" at bounding box center [1013, 284] width 115 height 26
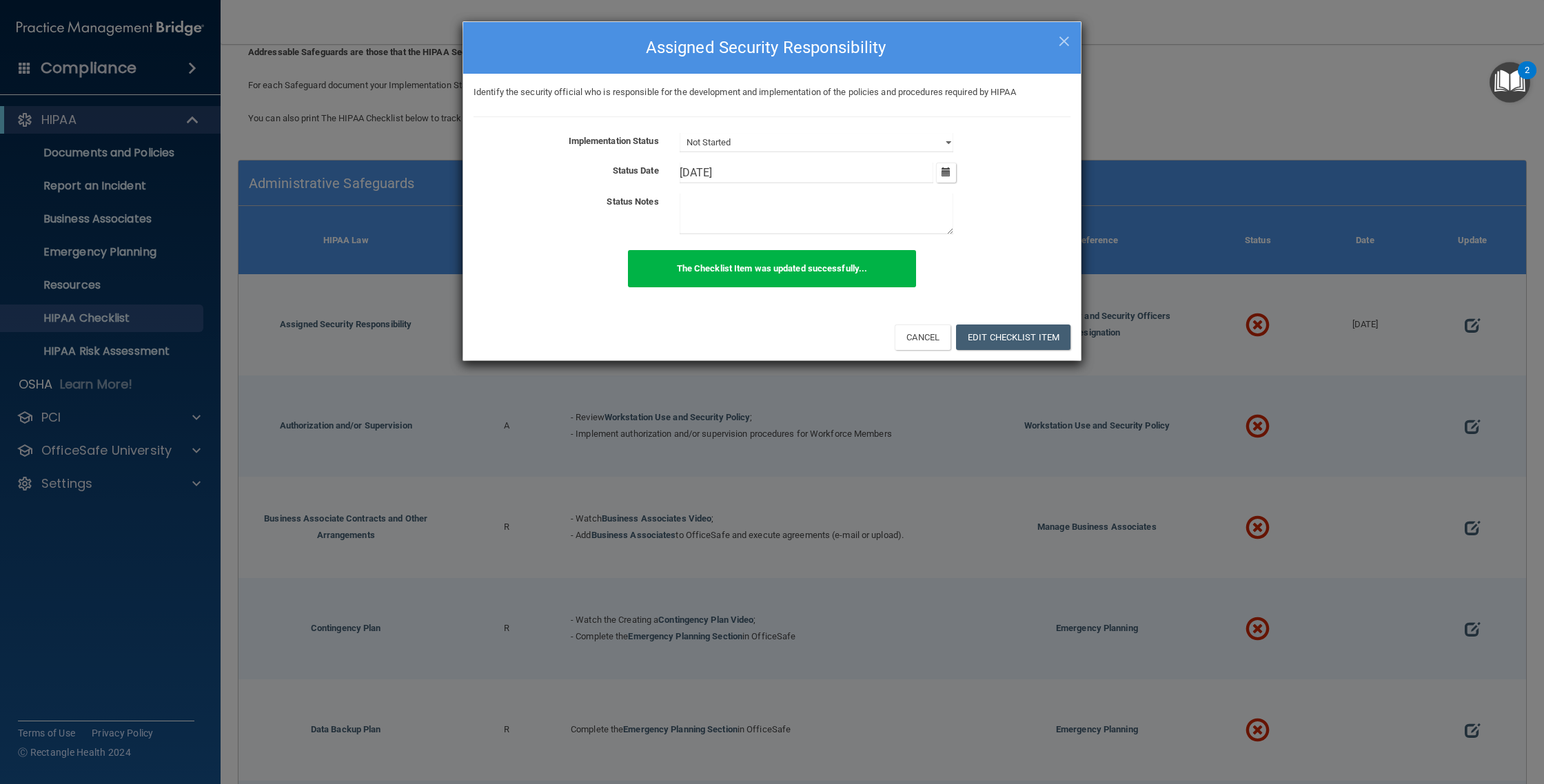
click at [757, 268] on b "The Checklist Item was updated successfully..." at bounding box center [772, 268] width 191 height 10
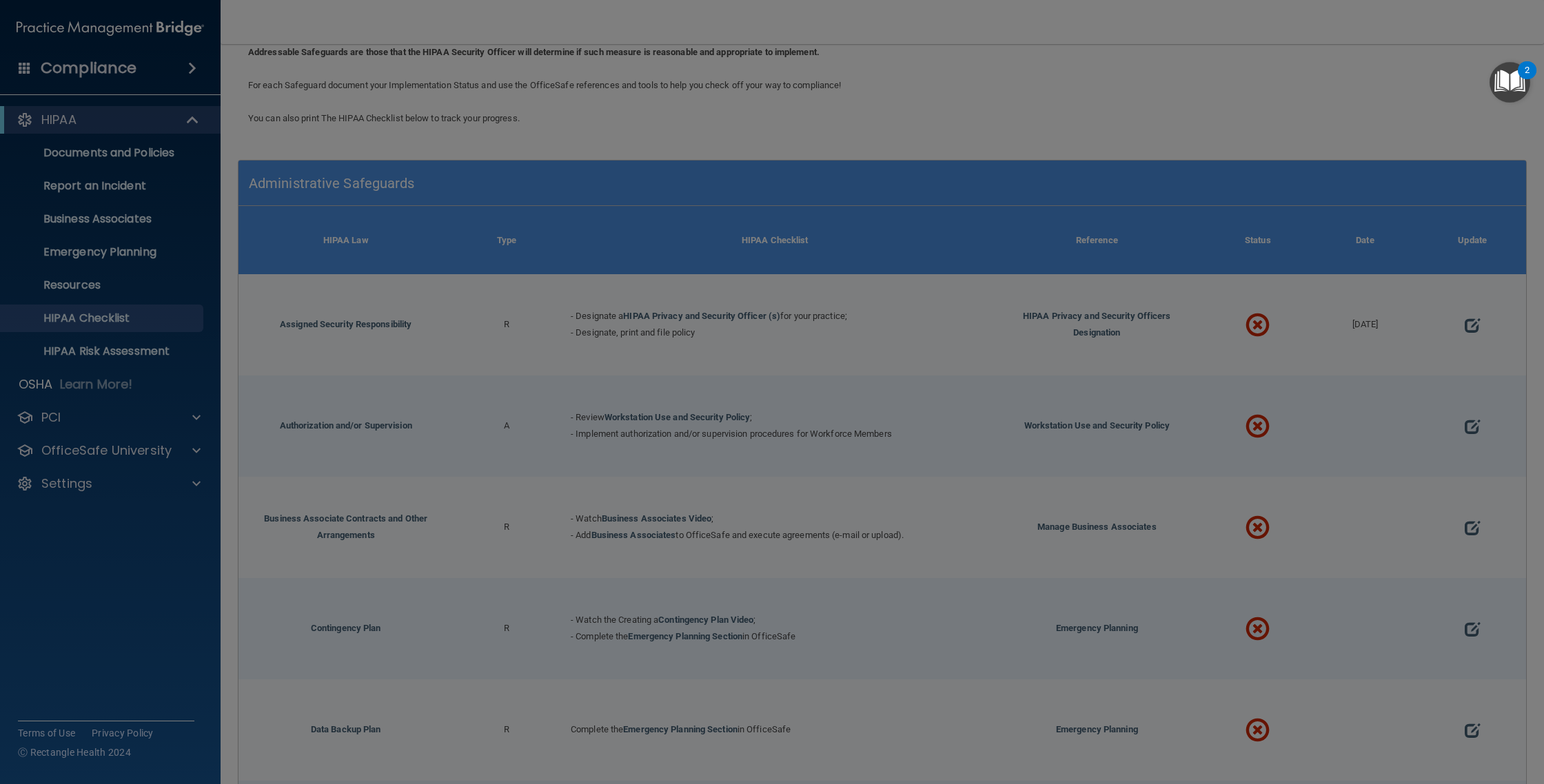
click at [1064, 40] on div "× Close Assigned Security Responsibility Identify the security official who is …" at bounding box center [772, 106] width 619 height 340
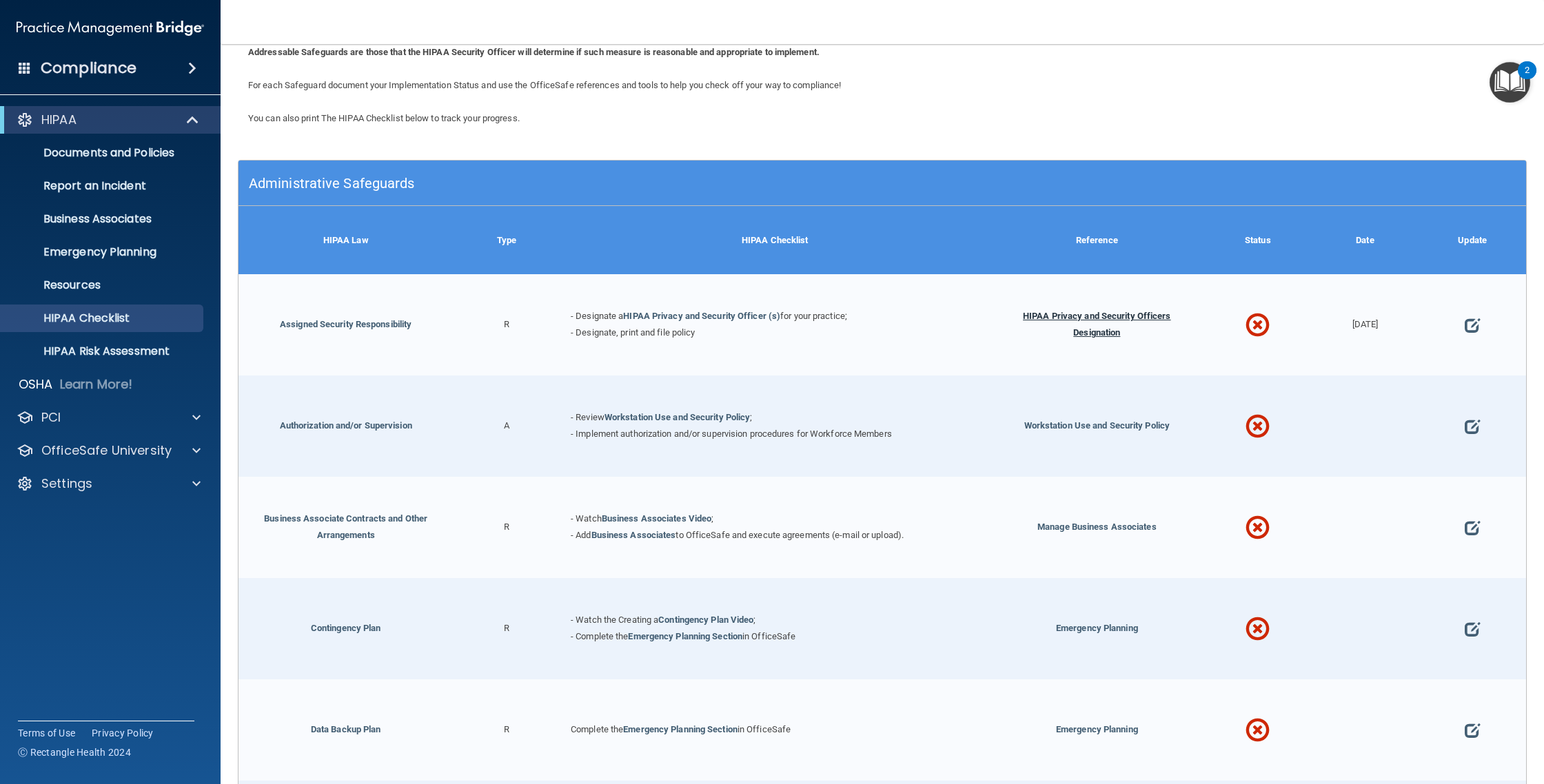
click at [1073, 318] on span "HIPAA Privacy and Security Officers Designation" at bounding box center [1097, 324] width 148 height 27
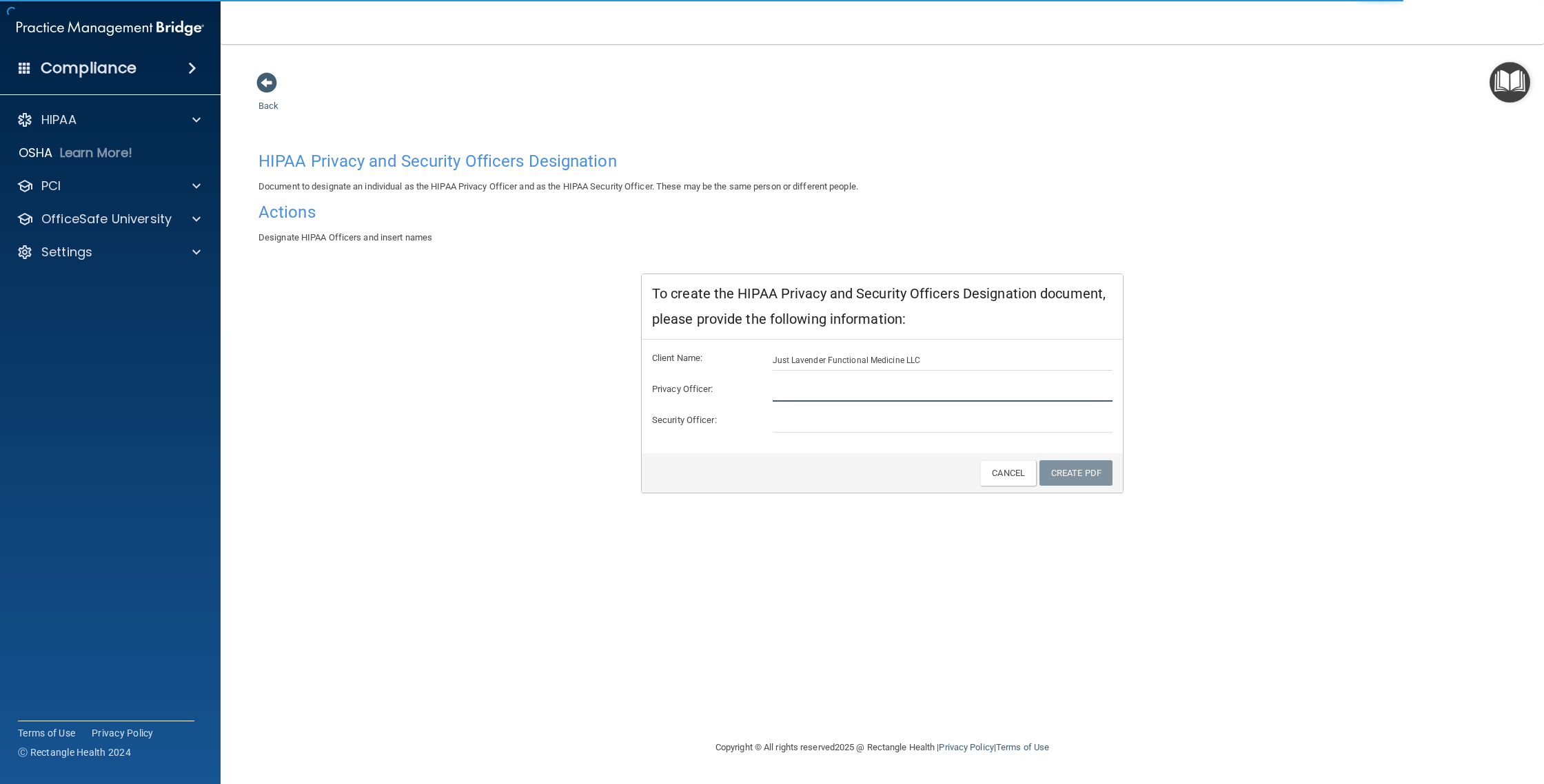
click at [792, 390] on input "text" at bounding box center [943, 392] width 341 height 20
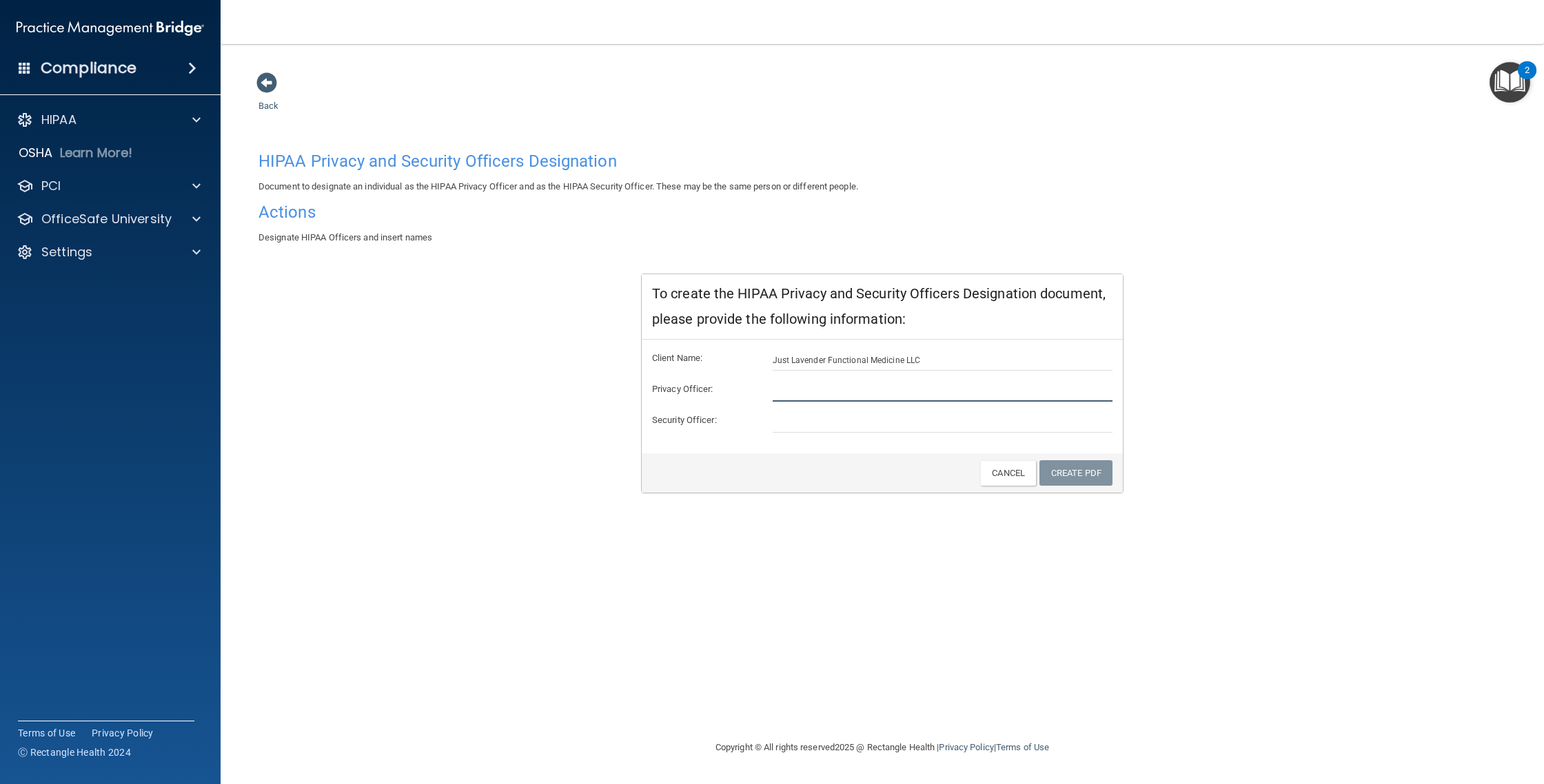
type input "[PERSON_NAME]"
click at [1083, 476] on link "Create PDF" at bounding box center [1076, 474] width 73 height 26
click at [1078, 469] on link "Create PDF" at bounding box center [1076, 474] width 73 height 26
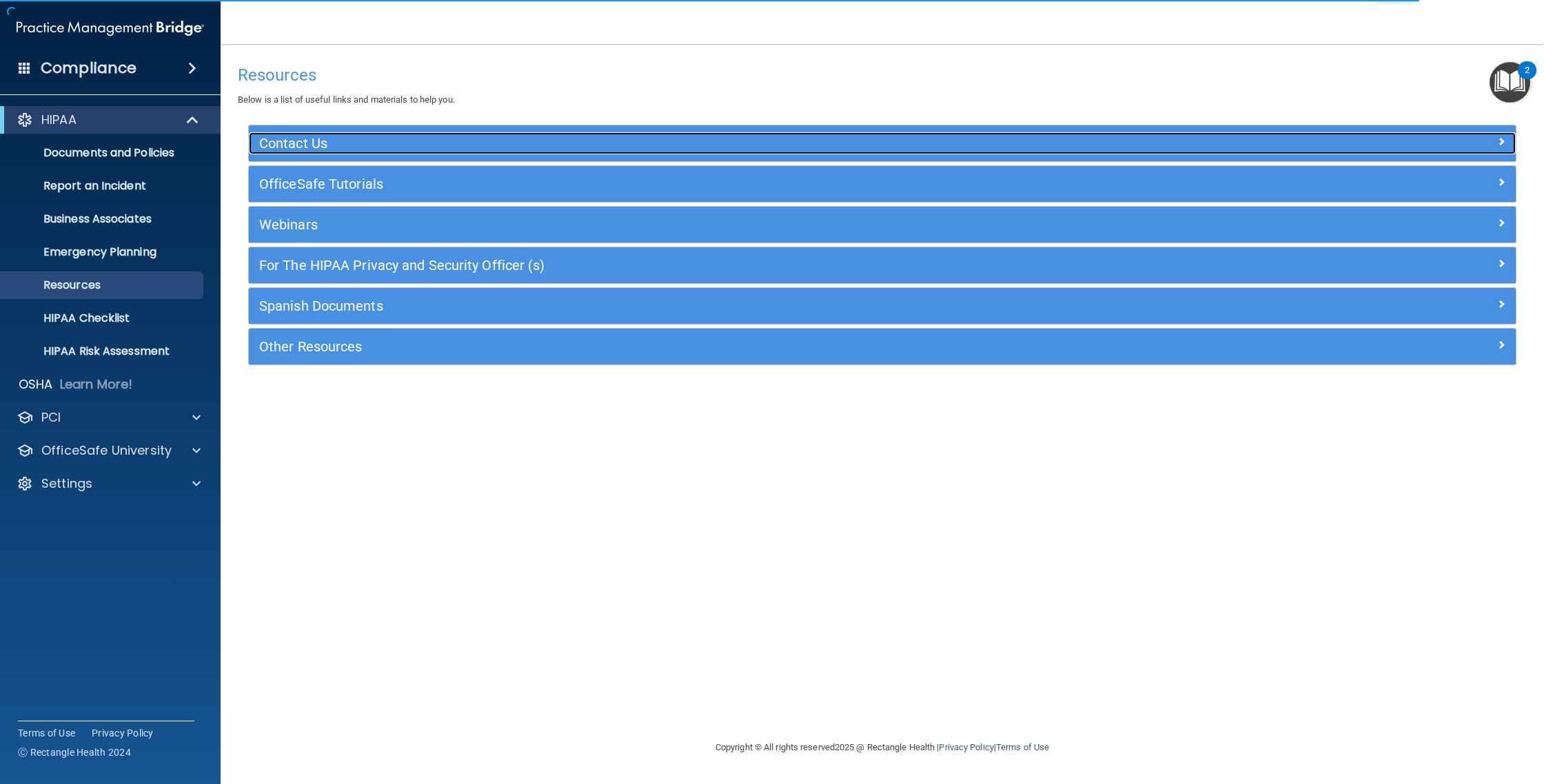
click at [446, 141] on h5 "Contact Us" at bounding box center [724, 143] width 930 height 15
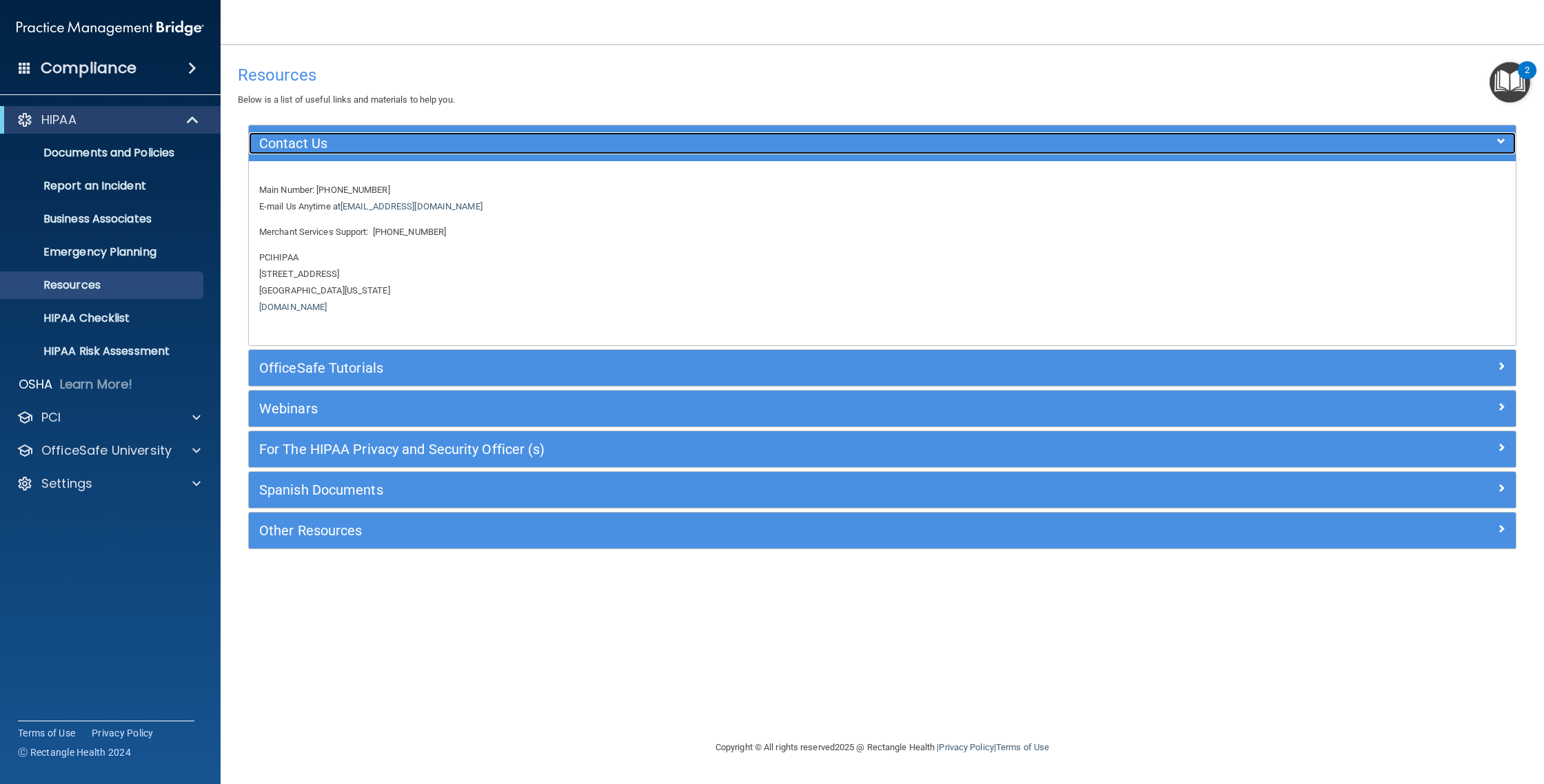
click at [441, 147] on h5 "Contact Us" at bounding box center [724, 143] width 930 height 15
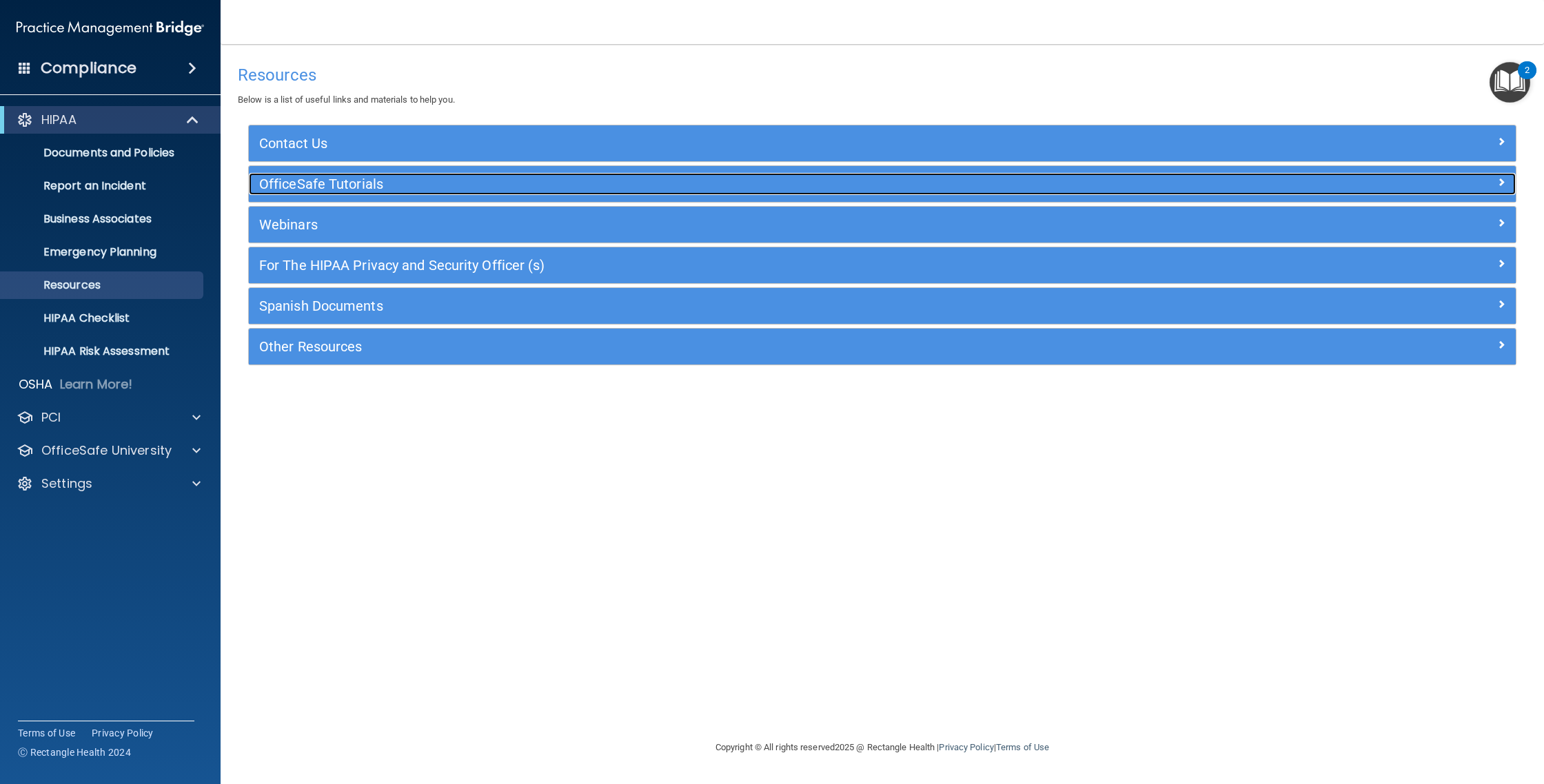
click at [392, 185] on h5 "OfficeSafe Tutorials" at bounding box center [724, 184] width 930 height 15
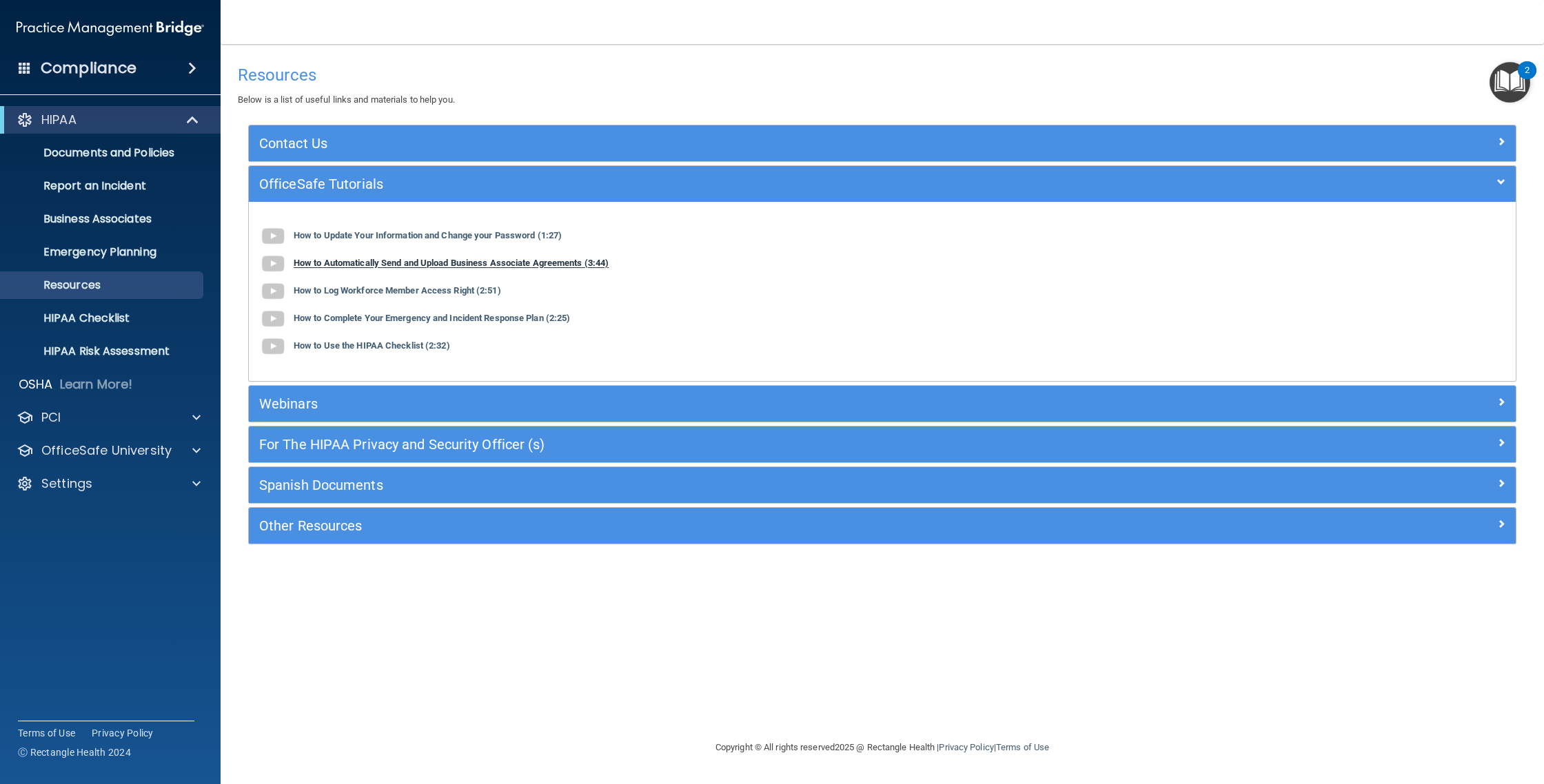
click at [418, 263] on b "How to Automatically Send and Upload Business Associate Agreements (3:44)" at bounding box center [451, 263] width 315 height 10
